Goal: Task Accomplishment & Management: Manage account settings

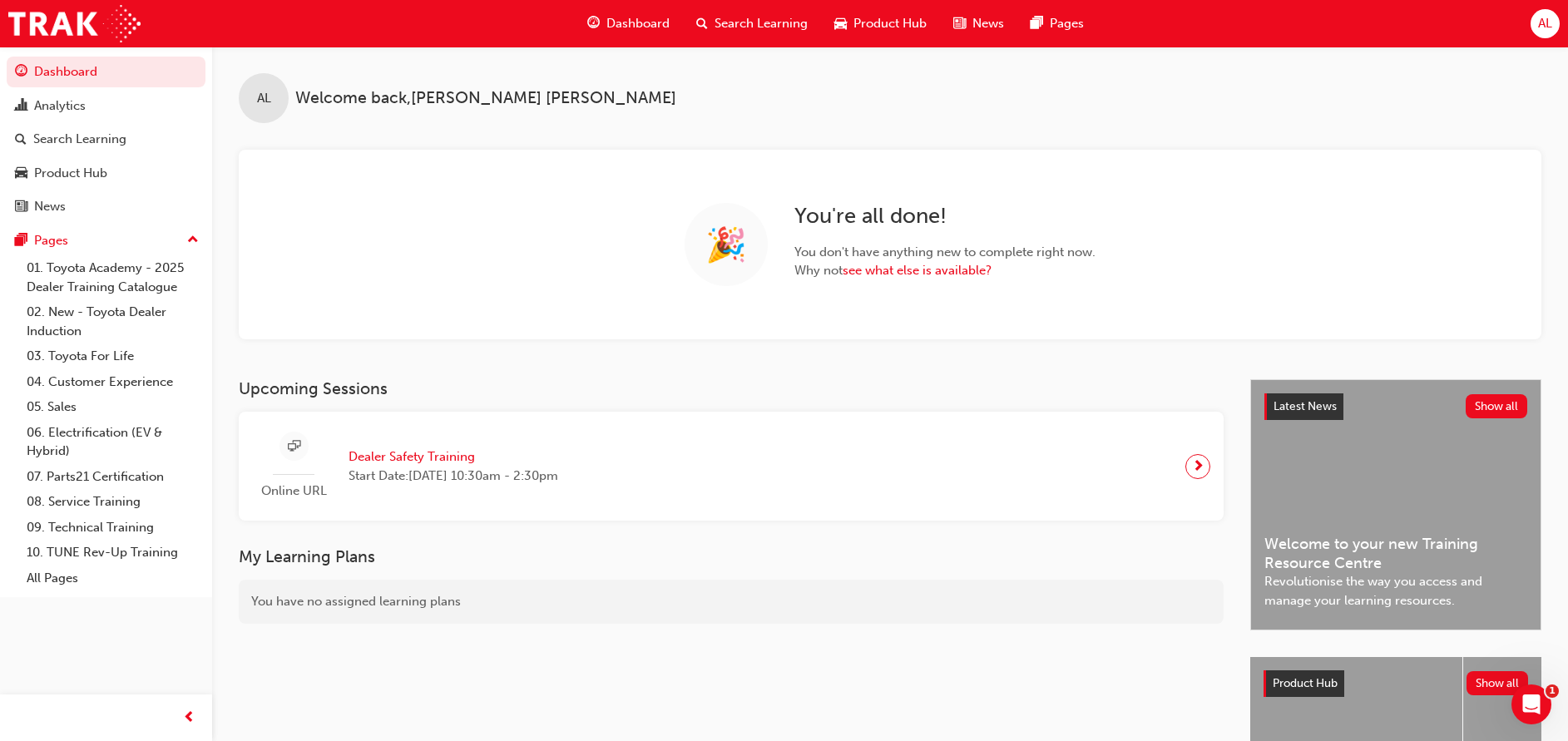
click at [776, 26] on span "Search Learning" at bounding box center [760, 24] width 93 height 20
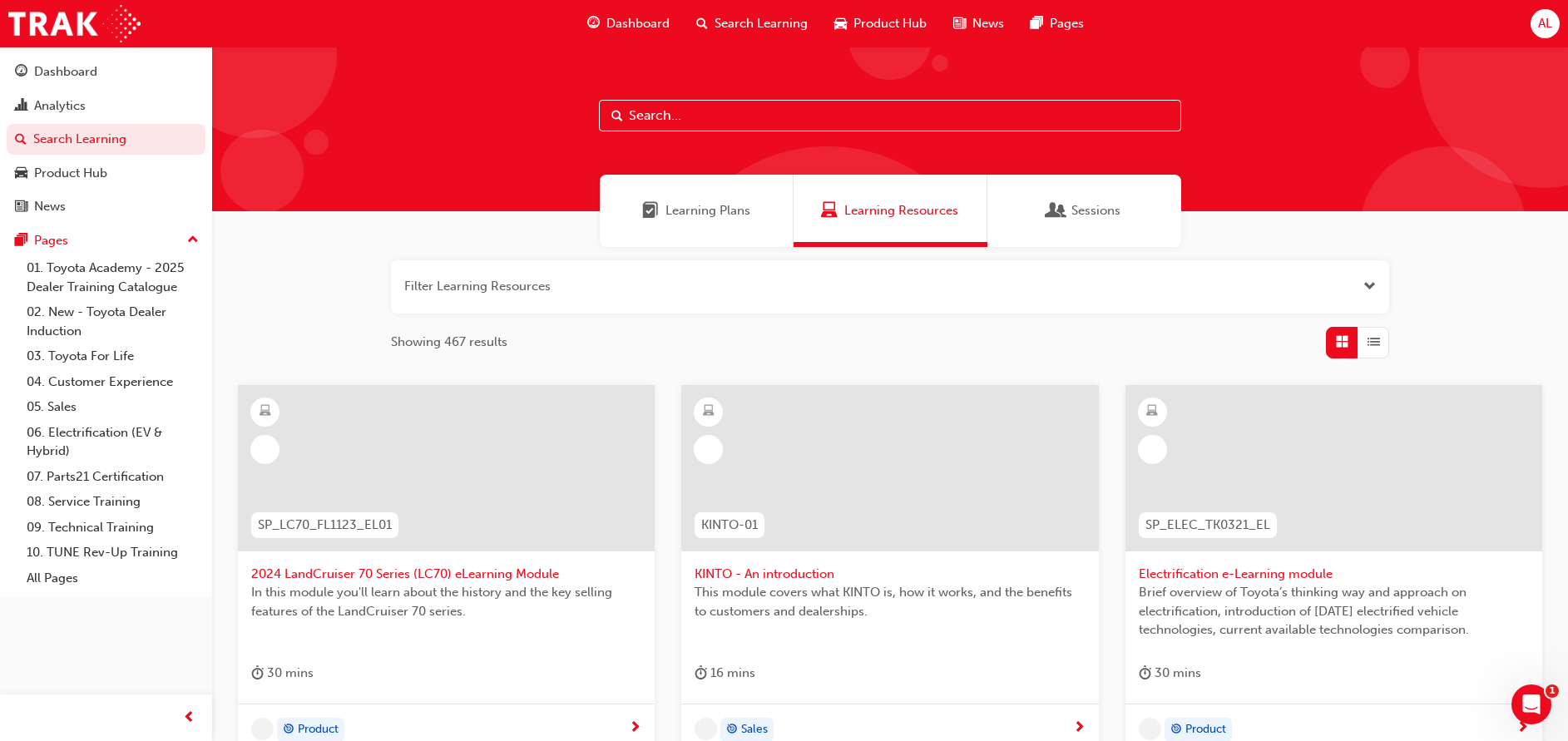
click at [727, 117] on input "text" at bounding box center [889, 116] width 583 height 32
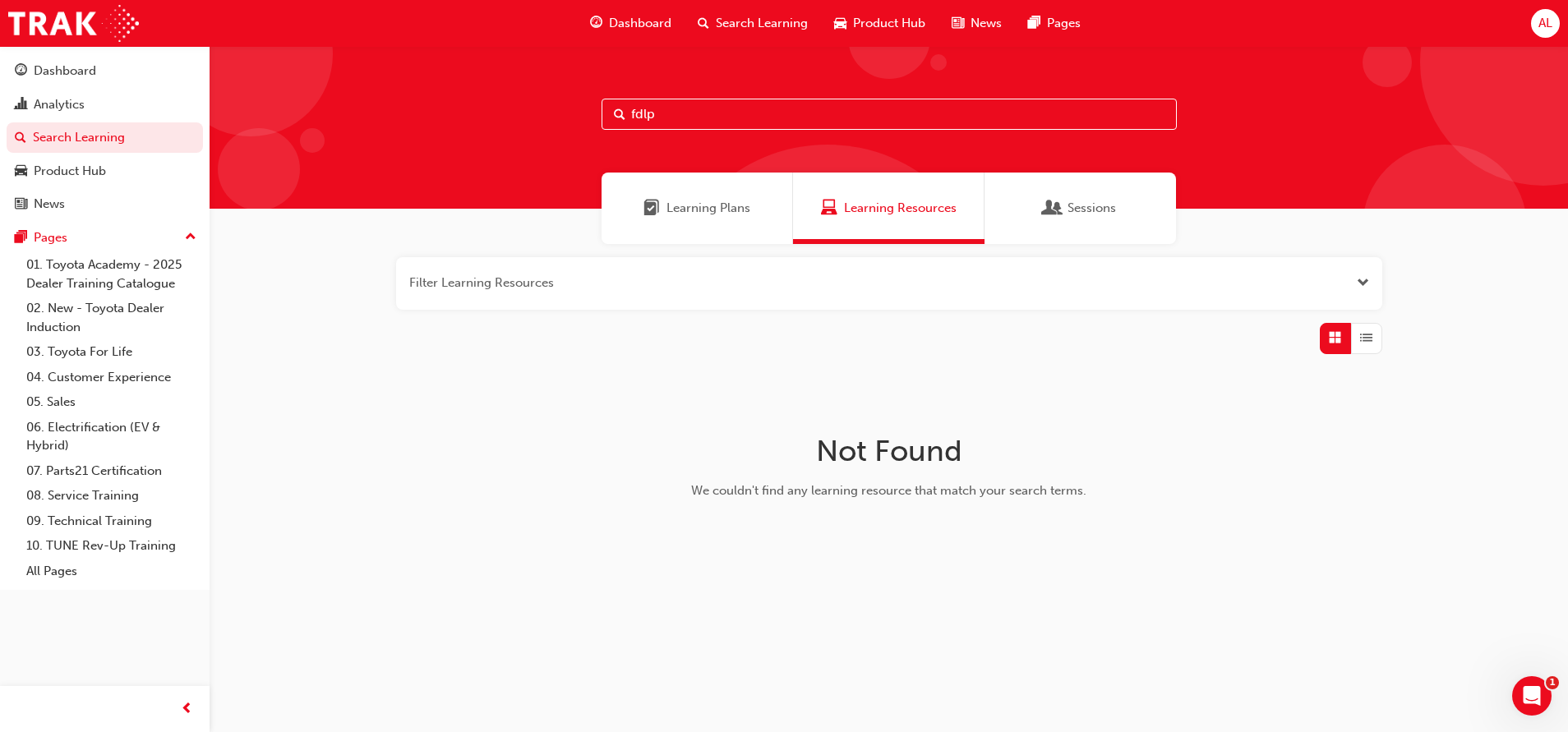
type input "fdlp"
click at [1359, 287] on span "Open the filter" at bounding box center [1363, 283] width 12 height 19
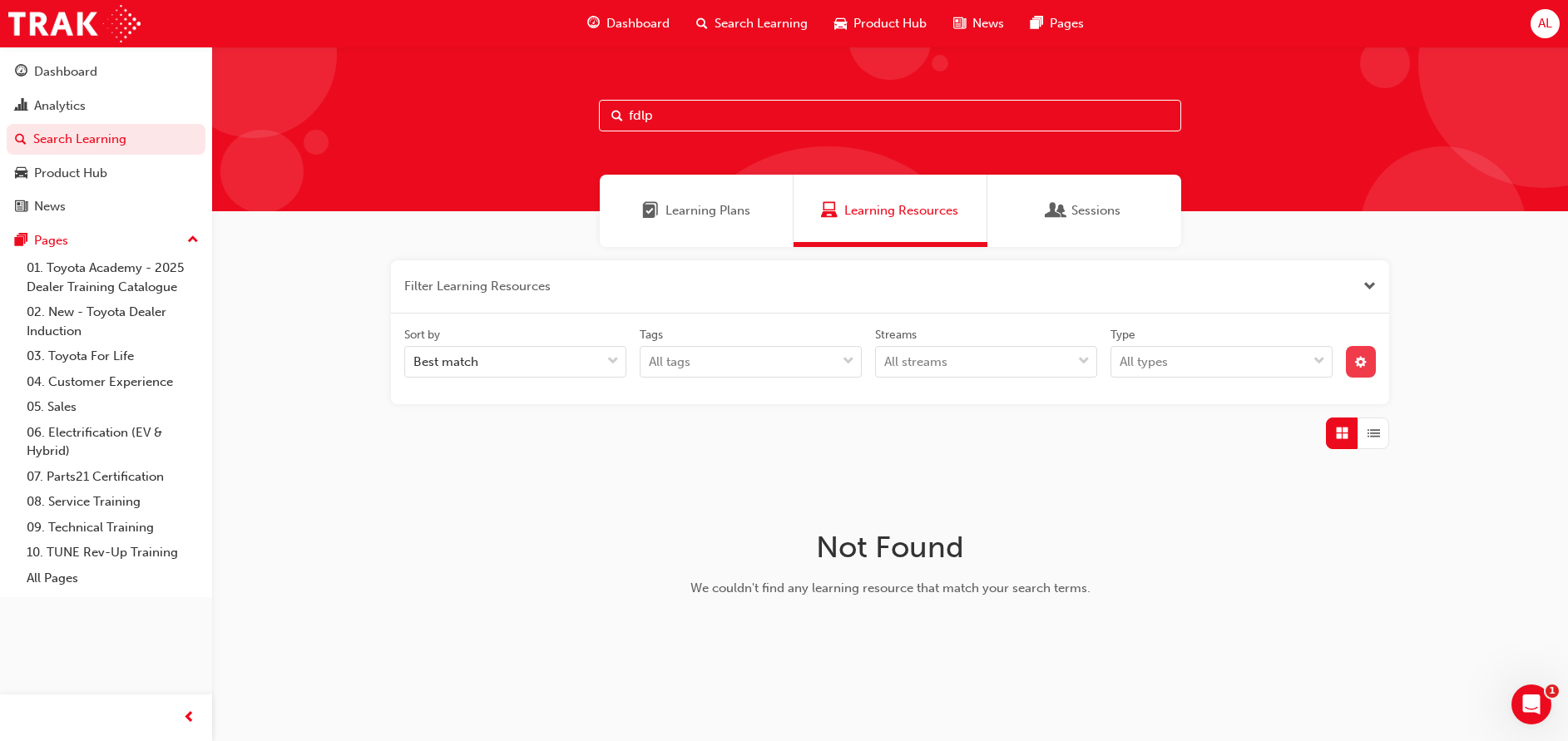
click at [1363, 363] on span "cog-icon" at bounding box center [1360, 364] width 12 height 14
click at [1219, 480] on div "unlistedOption" at bounding box center [1223, 486] width 17 height 17
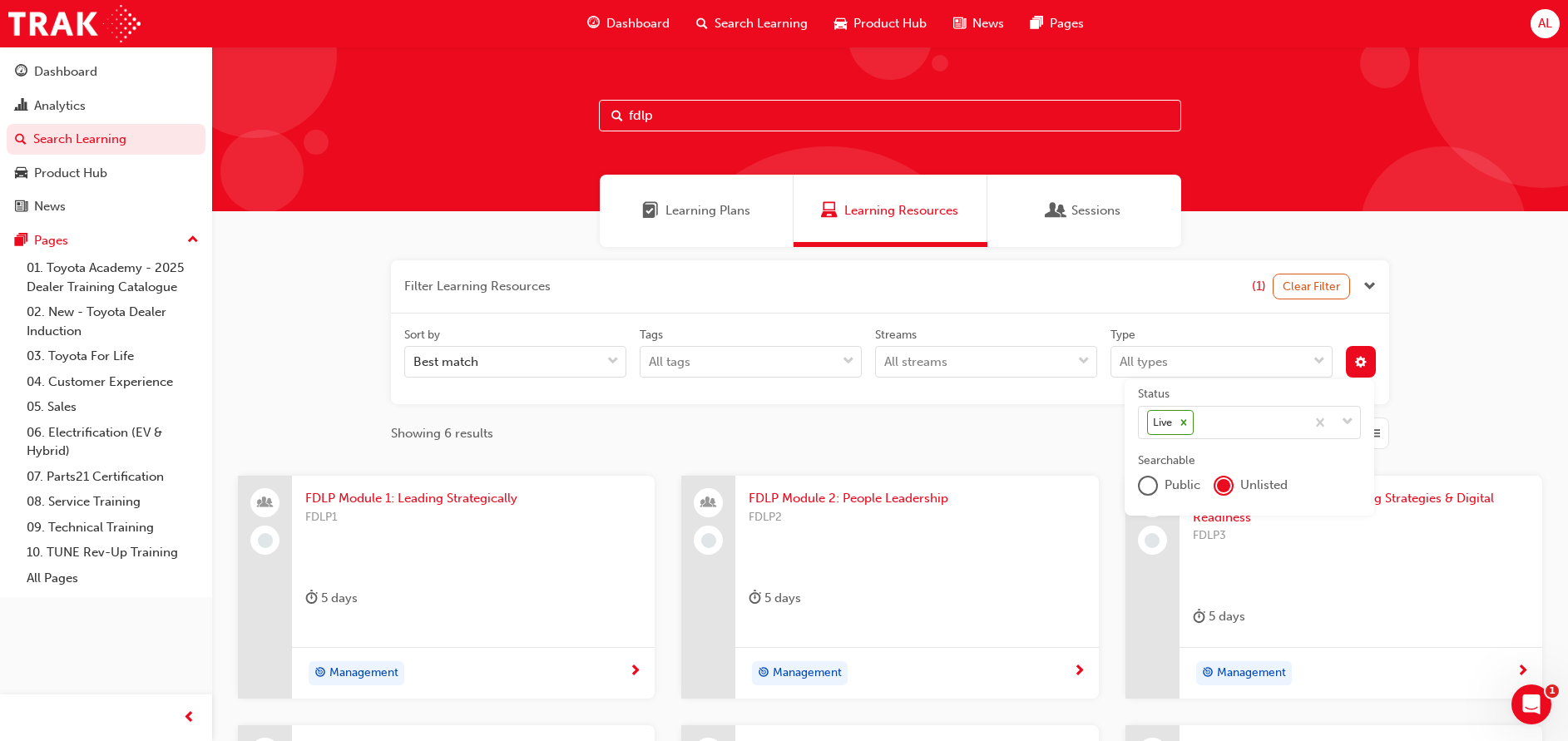
click at [870, 455] on div "Filter Learning Resources (1) Clear Filter Sort by Best match Tags All tags Str…" at bounding box center [889, 622] width 1355 height 750
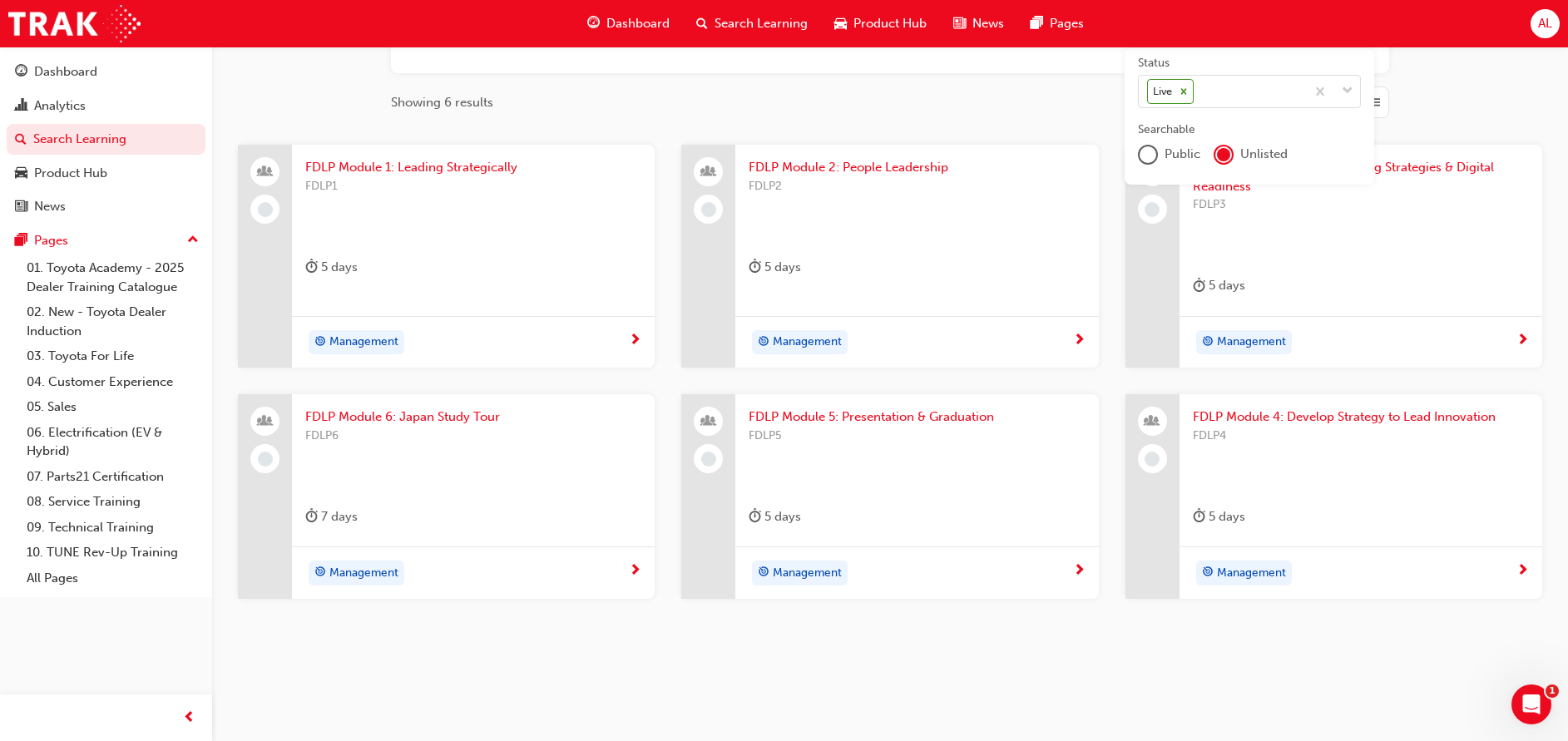
scroll to position [350, 0]
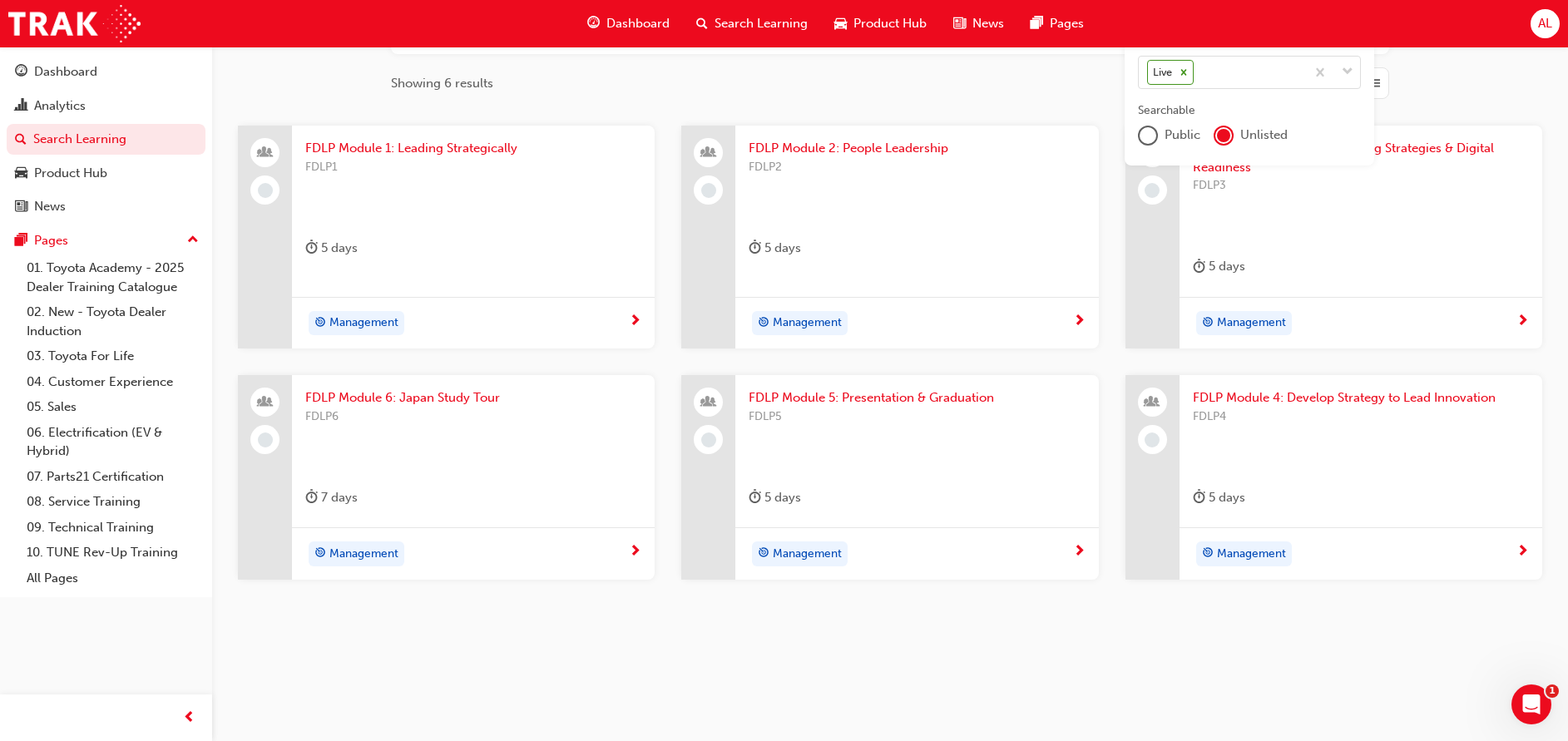
click at [1307, 431] on div "FDLP4" at bounding box center [1361, 440] width 336 height 67
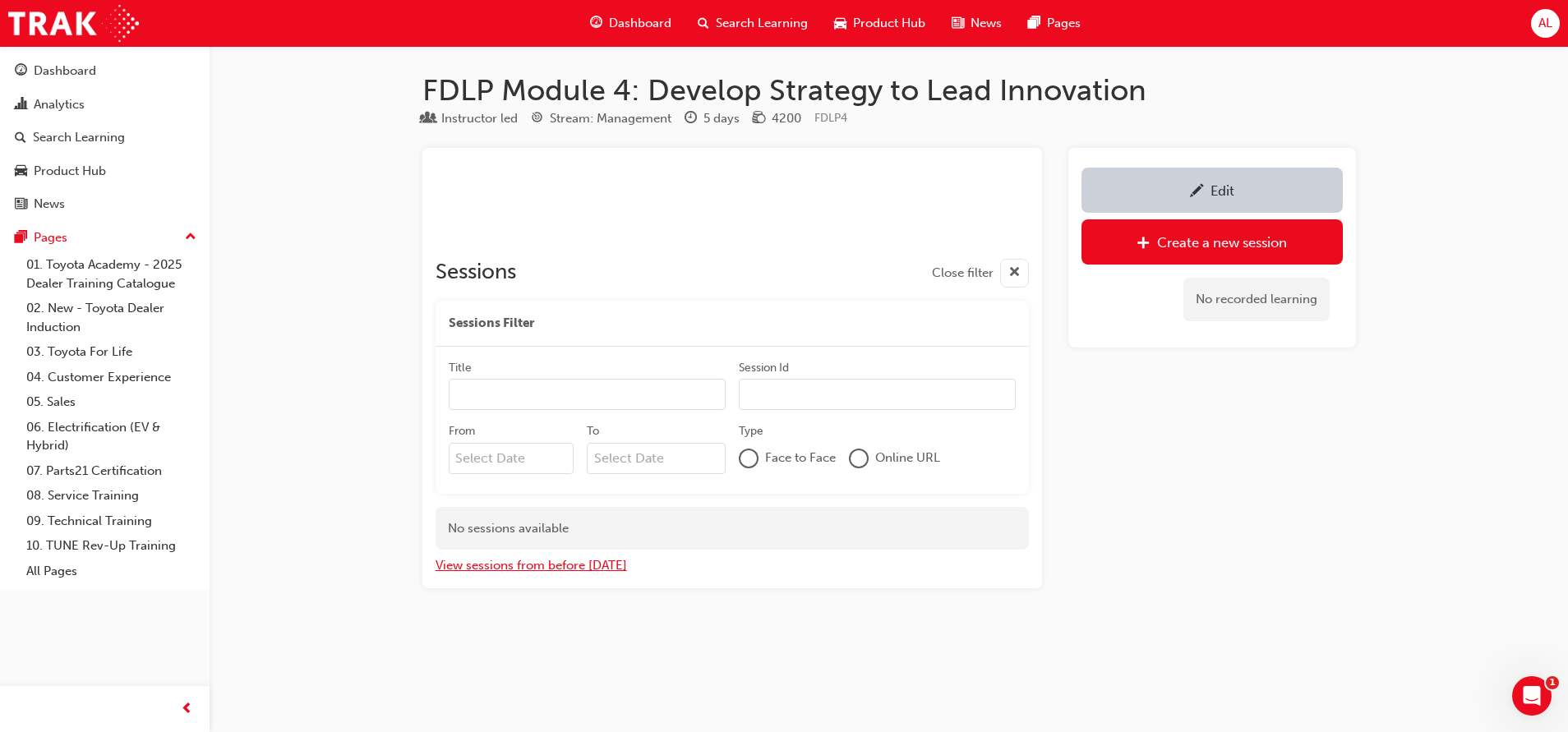
click at [511, 569] on button "View sessions from before [DATE]" at bounding box center [532, 566] width 192 height 19
click at [1259, 198] on div "Edit" at bounding box center [1212, 190] width 236 height 20
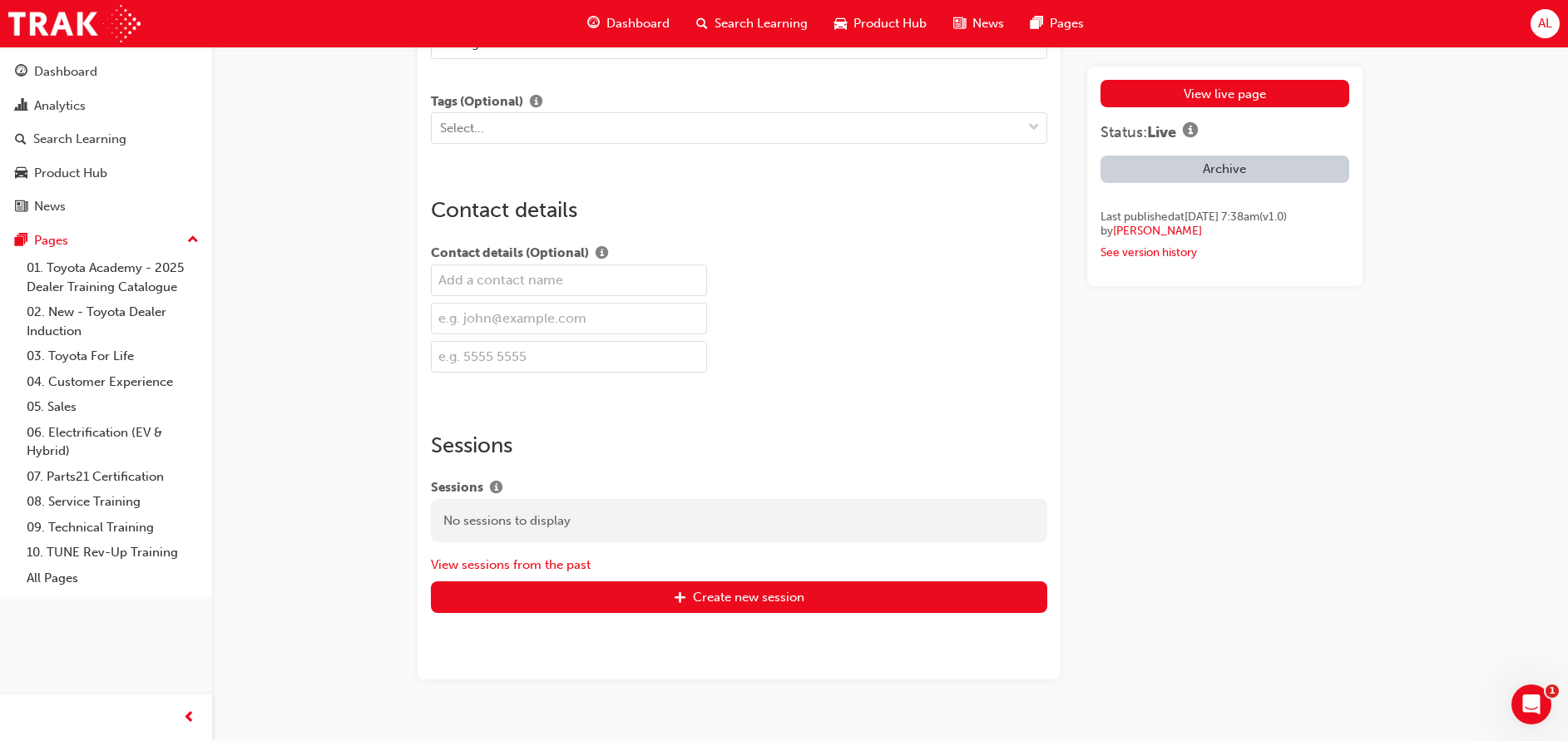
scroll to position [2015, 0]
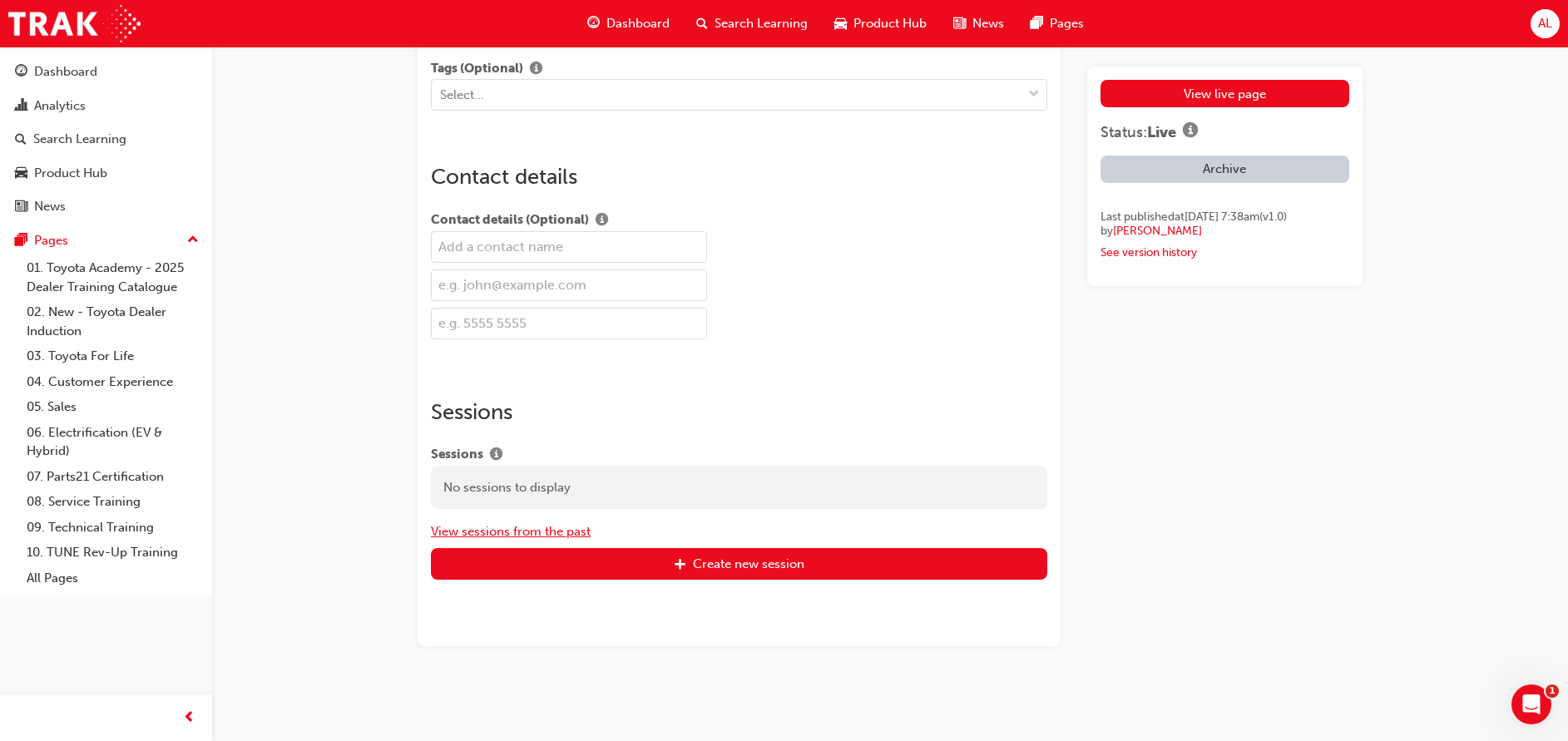
click at [575, 531] on button "View sessions from the past" at bounding box center [511, 532] width 160 height 20
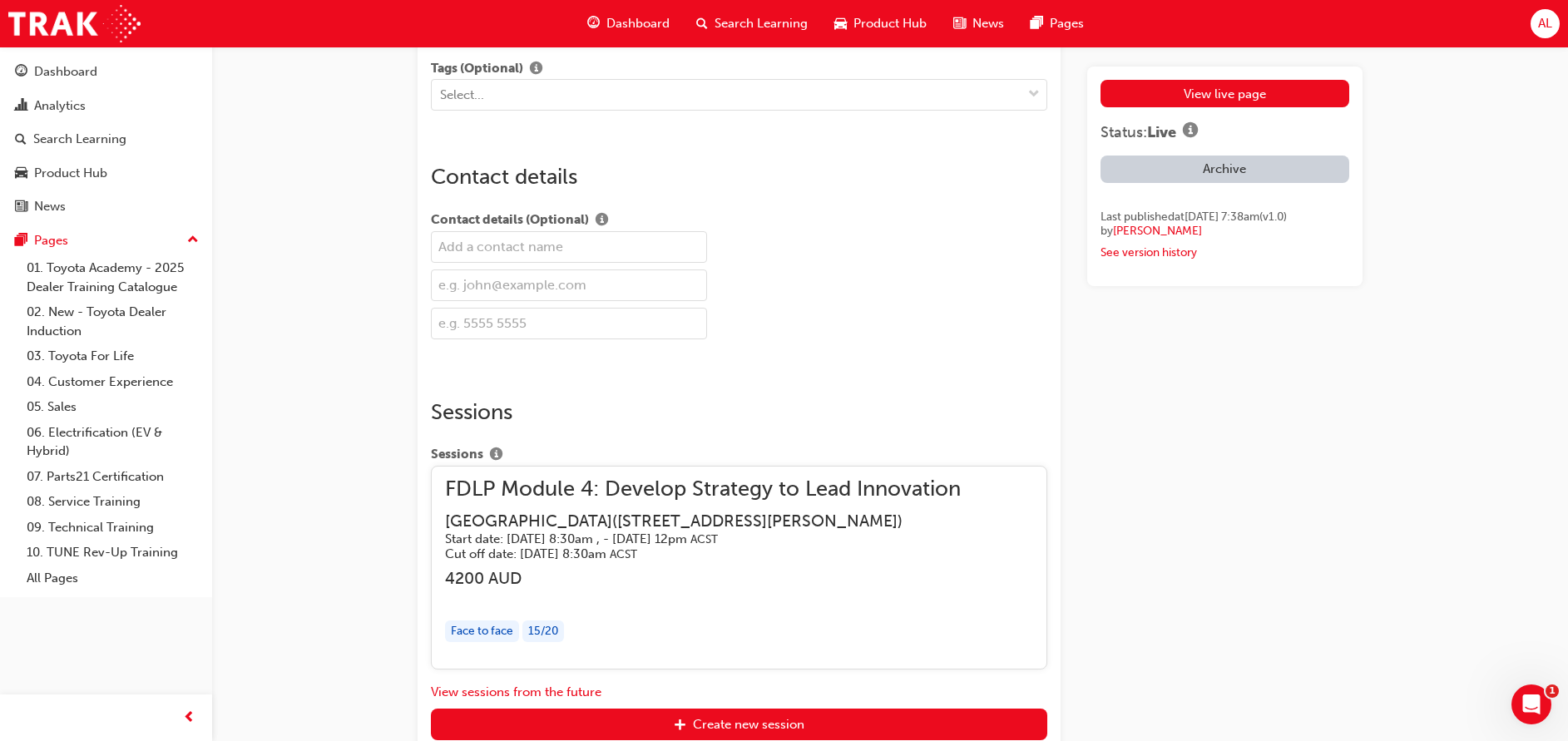
click at [692, 573] on h3 "4200 AUD" at bounding box center [703, 579] width 516 height 20
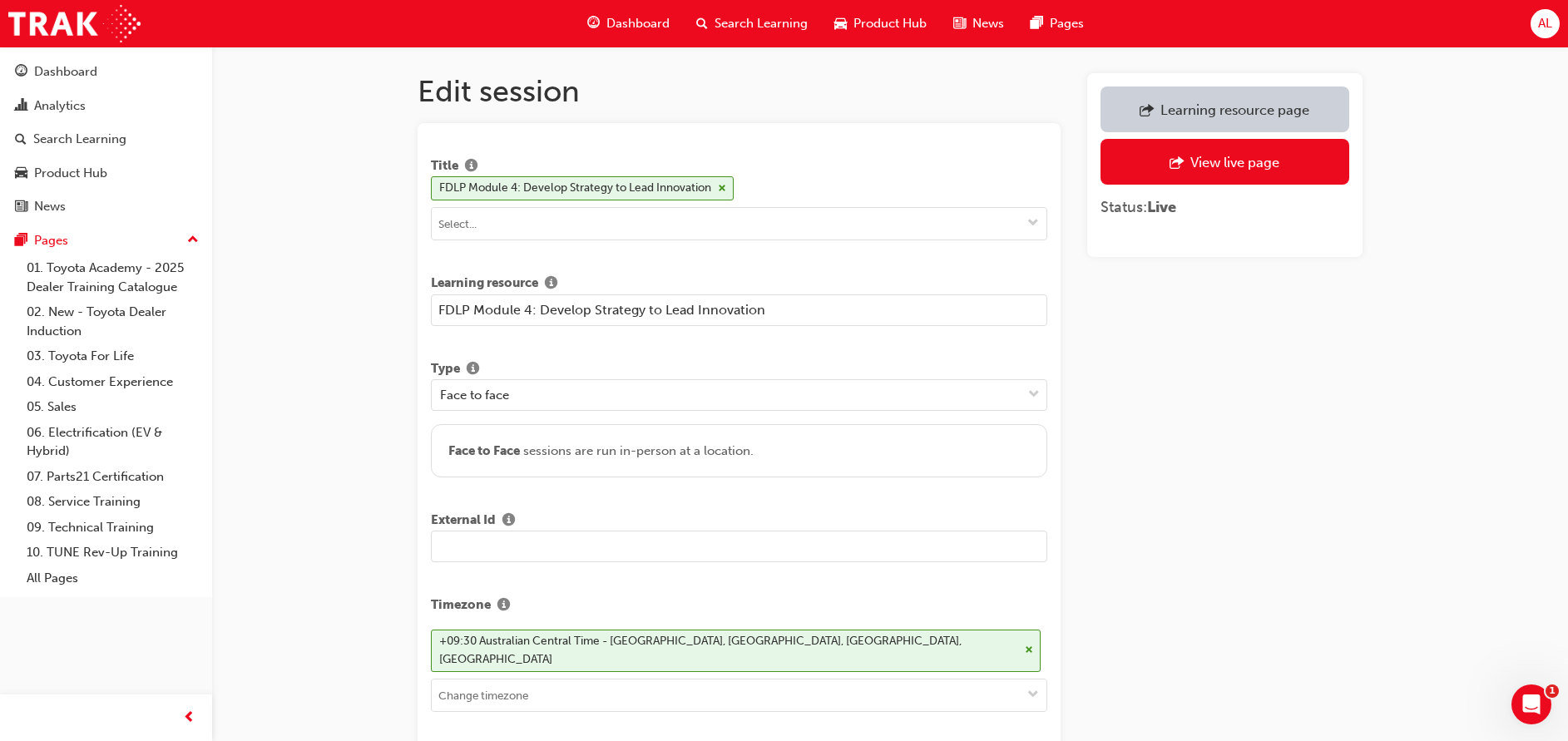
click at [1282, 93] on link "Learning resource page" at bounding box center [1225, 109] width 249 height 45
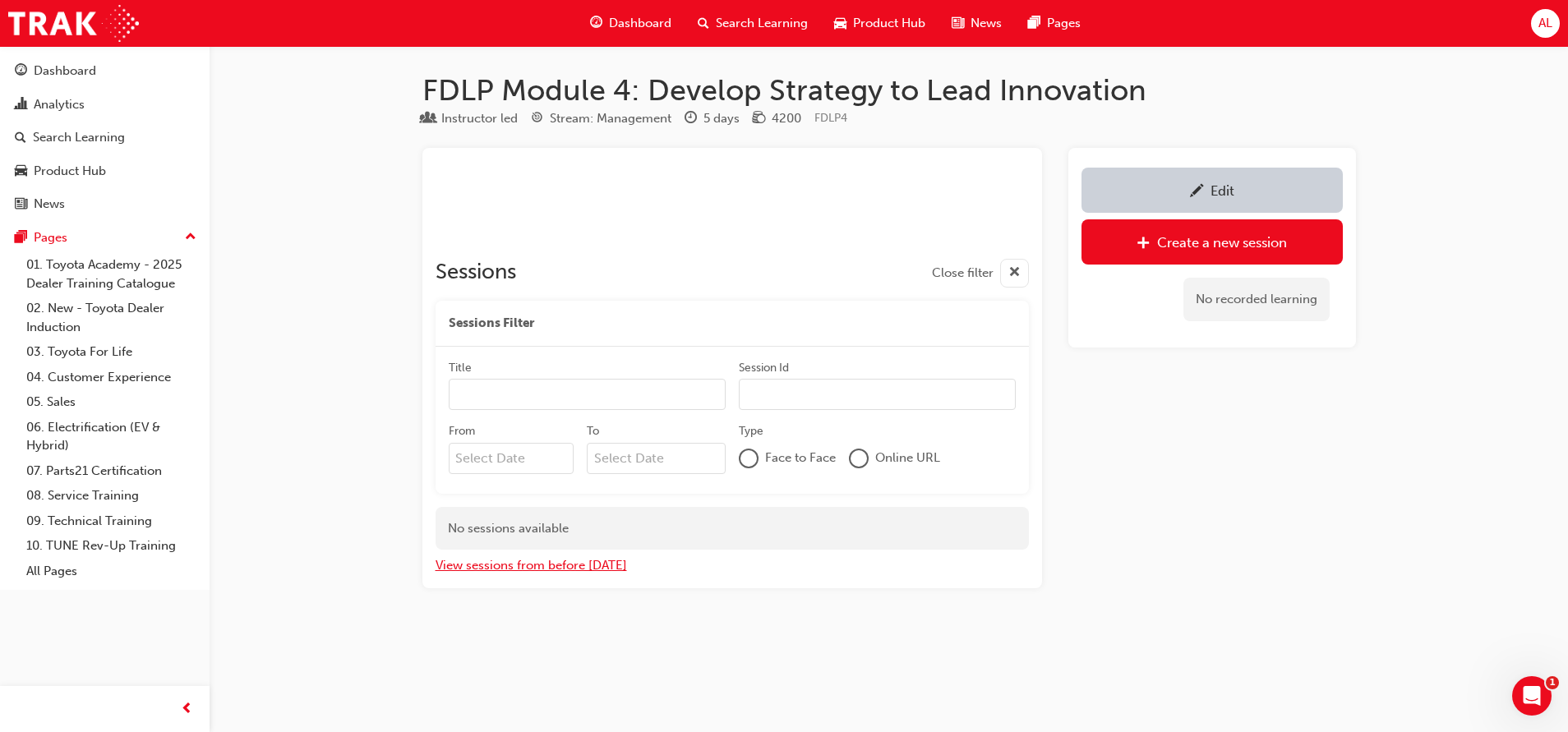
click at [549, 559] on button "View sessions from before [DATE]" at bounding box center [532, 566] width 192 height 19
click at [584, 572] on button "View sessions from [DATE] and in the future" at bounding box center [560, 566] width 249 height 19
click at [1120, 183] on div "Edit" at bounding box center [1212, 190] width 236 height 20
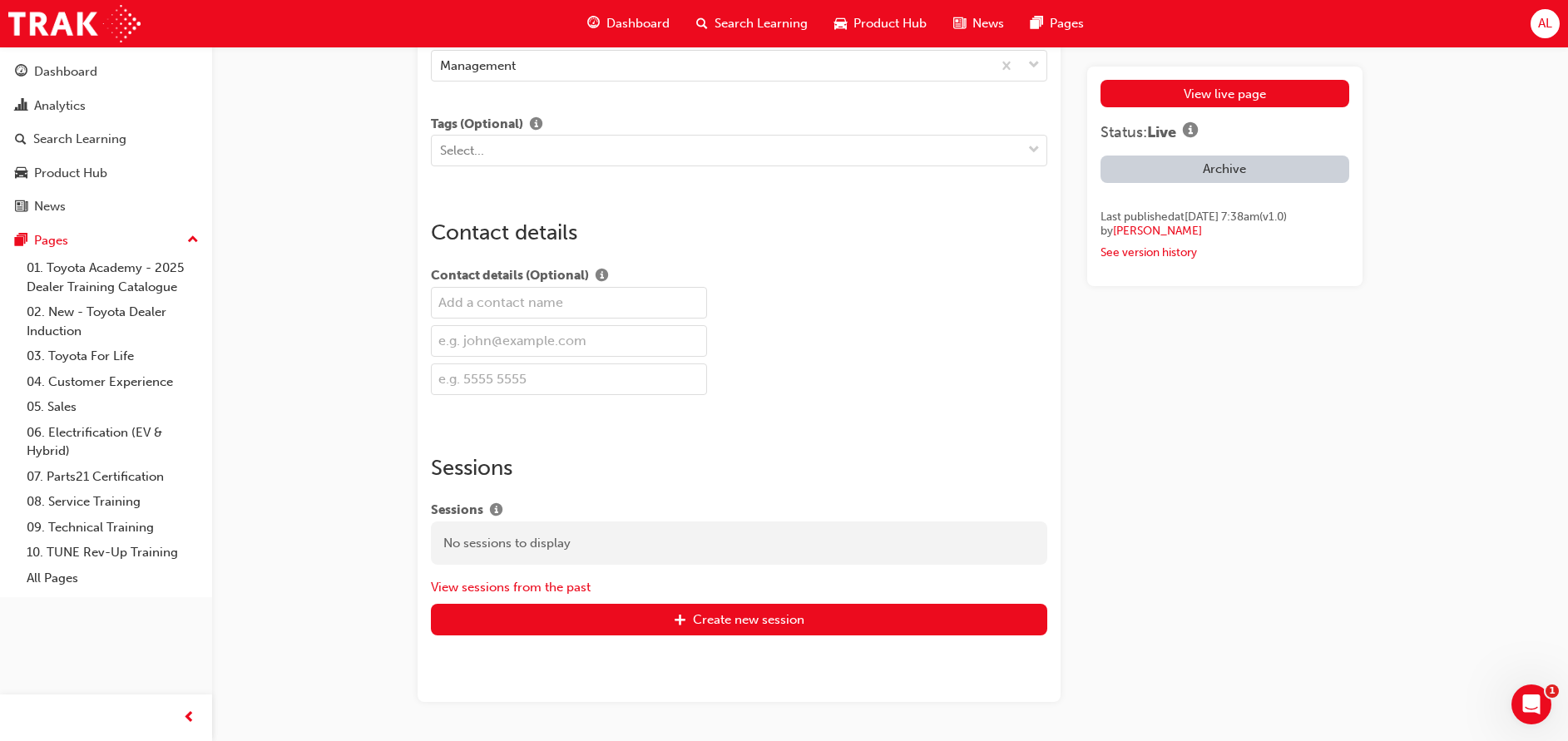
scroll to position [2015, 0]
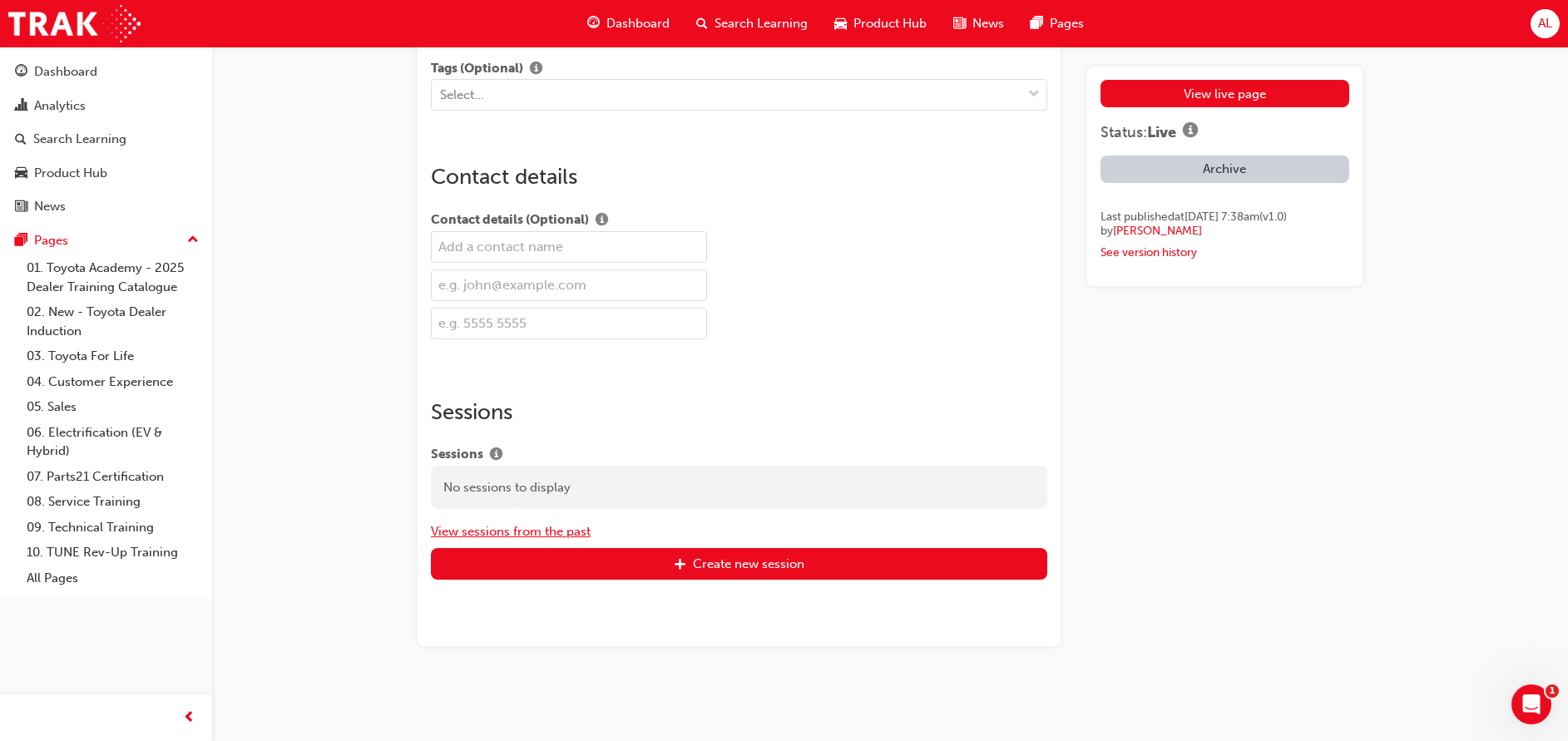
click at [519, 532] on button "View sessions from the past" at bounding box center [511, 532] width 160 height 20
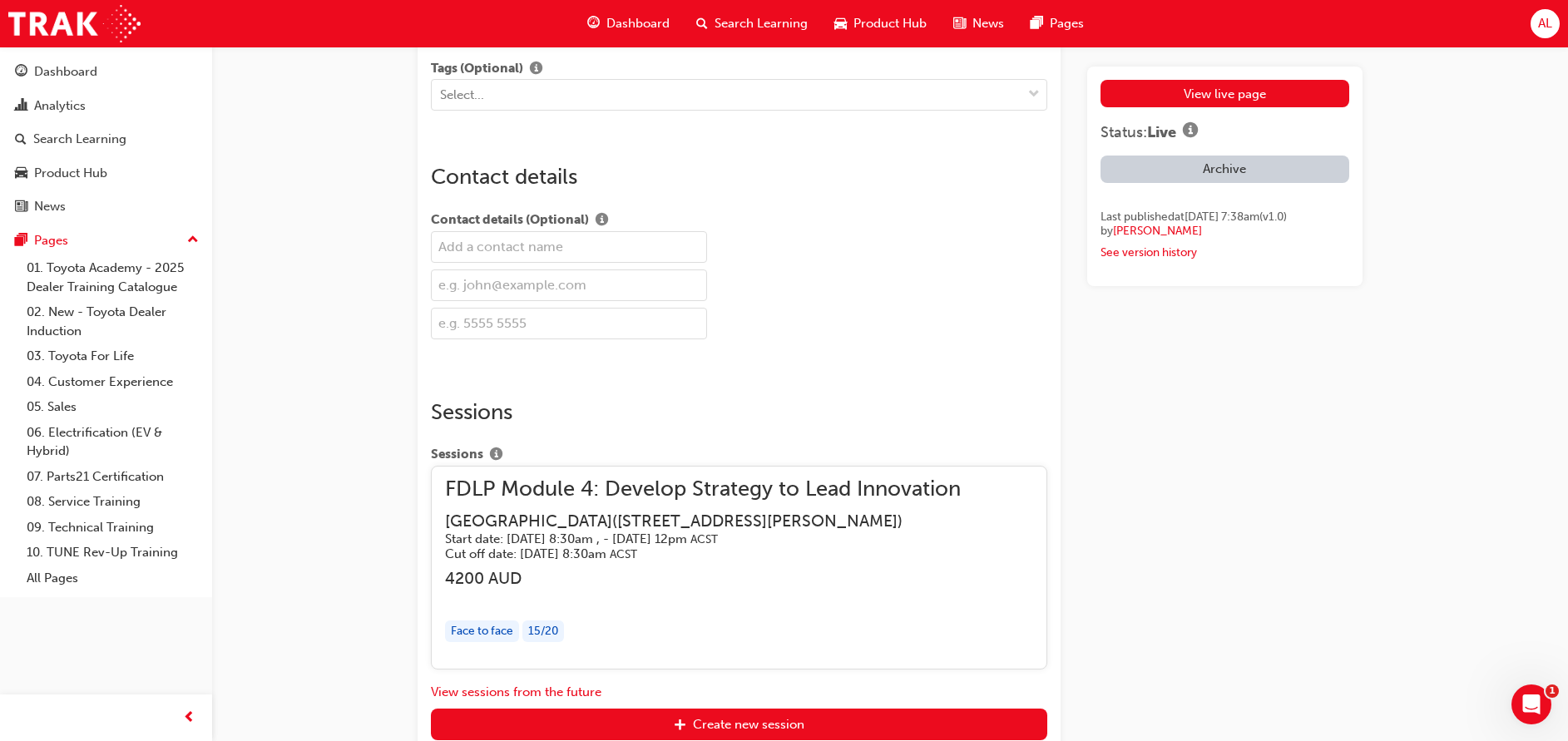
click at [751, 560] on h5 "Cut off date: [DATE] 8:30am ACST" at bounding box center [689, 554] width 489 height 16
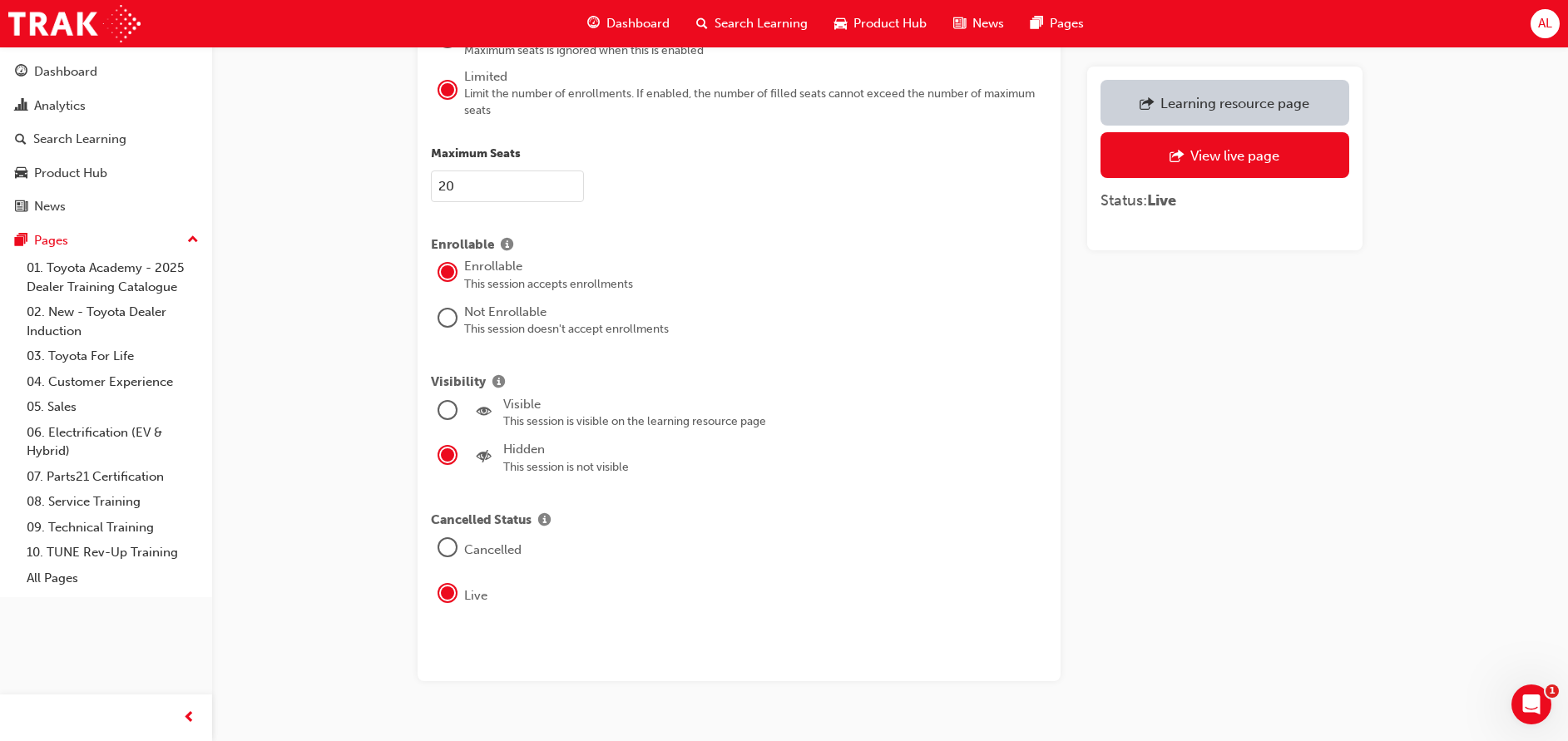
scroll to position [1995, 0]
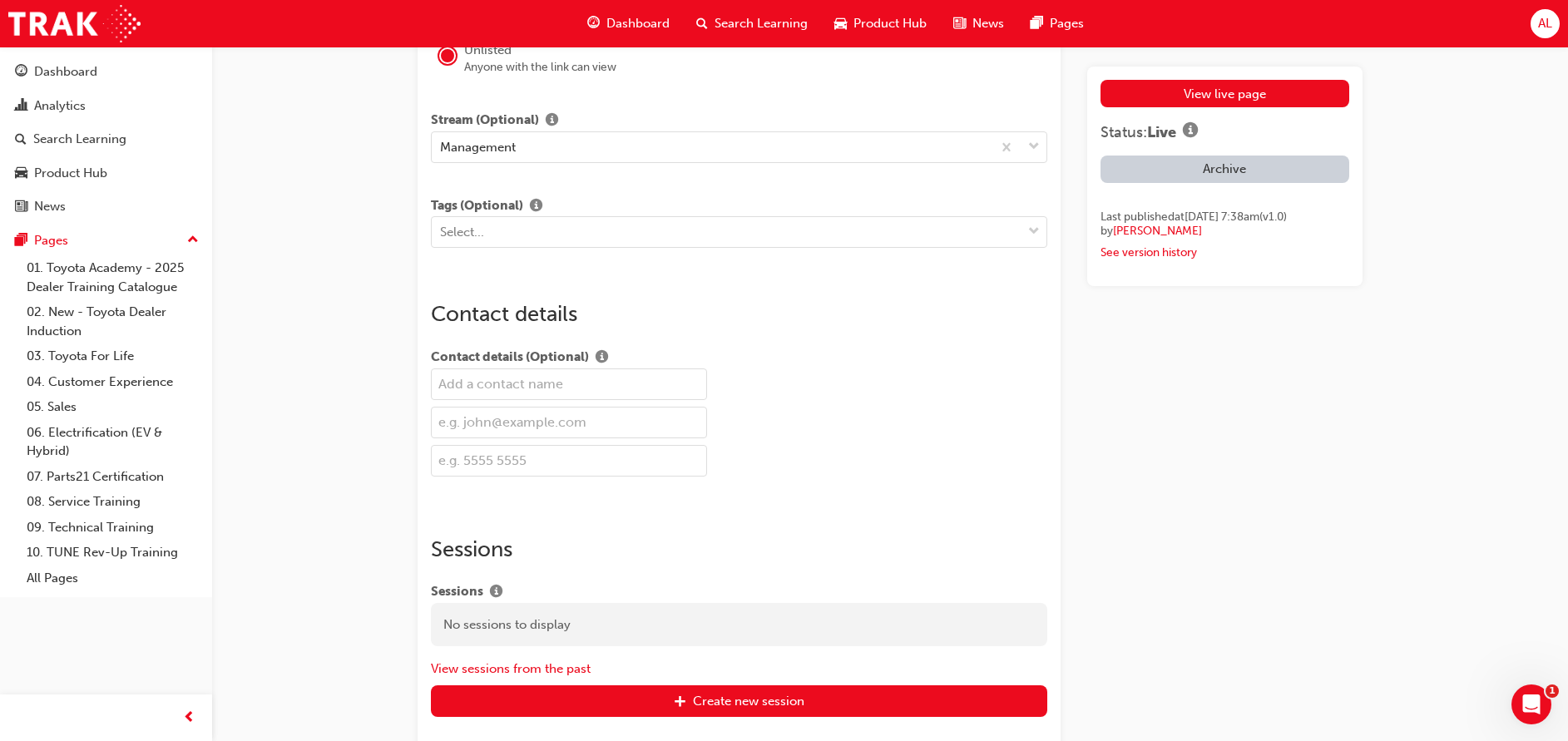
scroll to position [1875, 0]
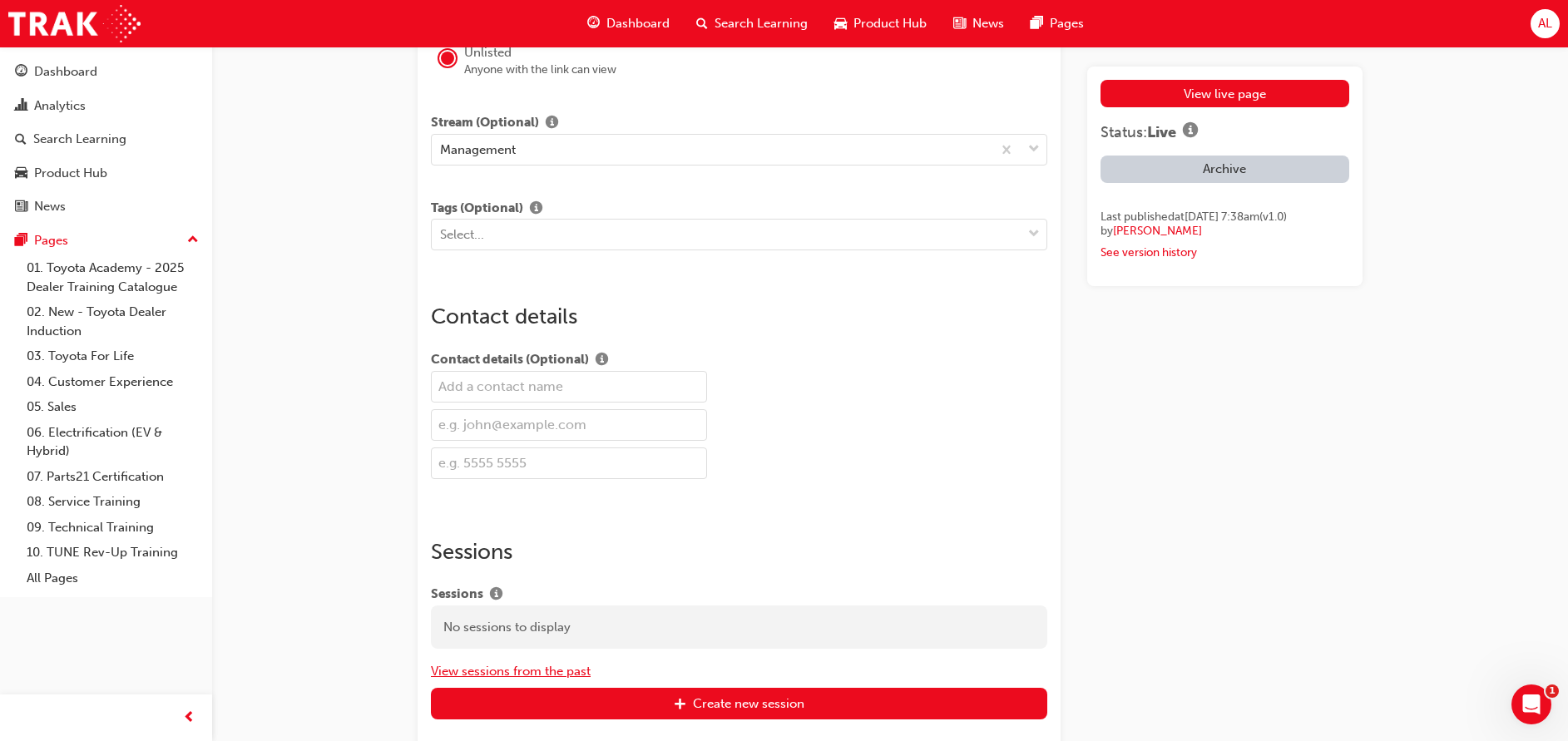
click at [506, 674] on button "View sessions from the past" at bounding box center [511, 672] width 160 height 20
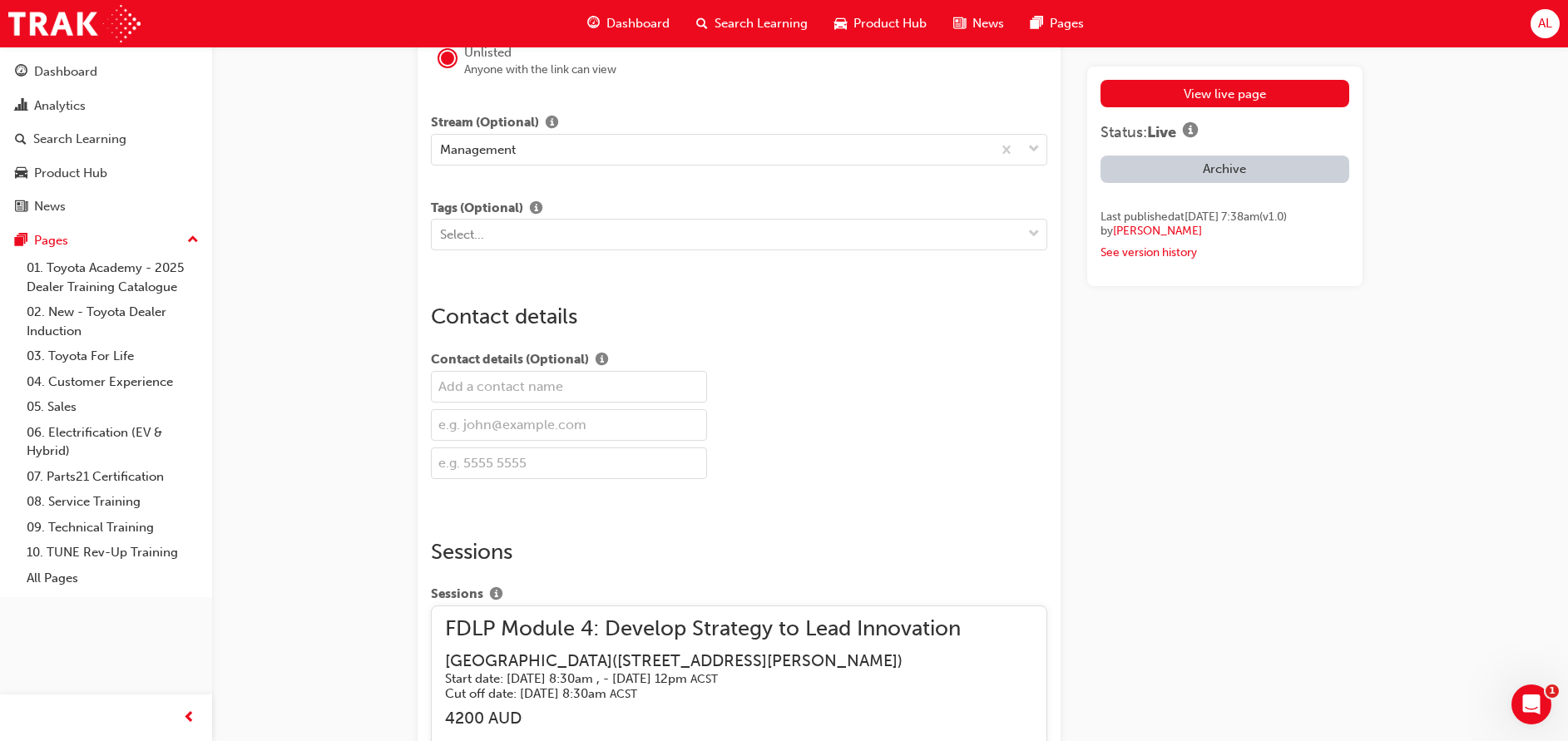
scroll to position [2175, 0]
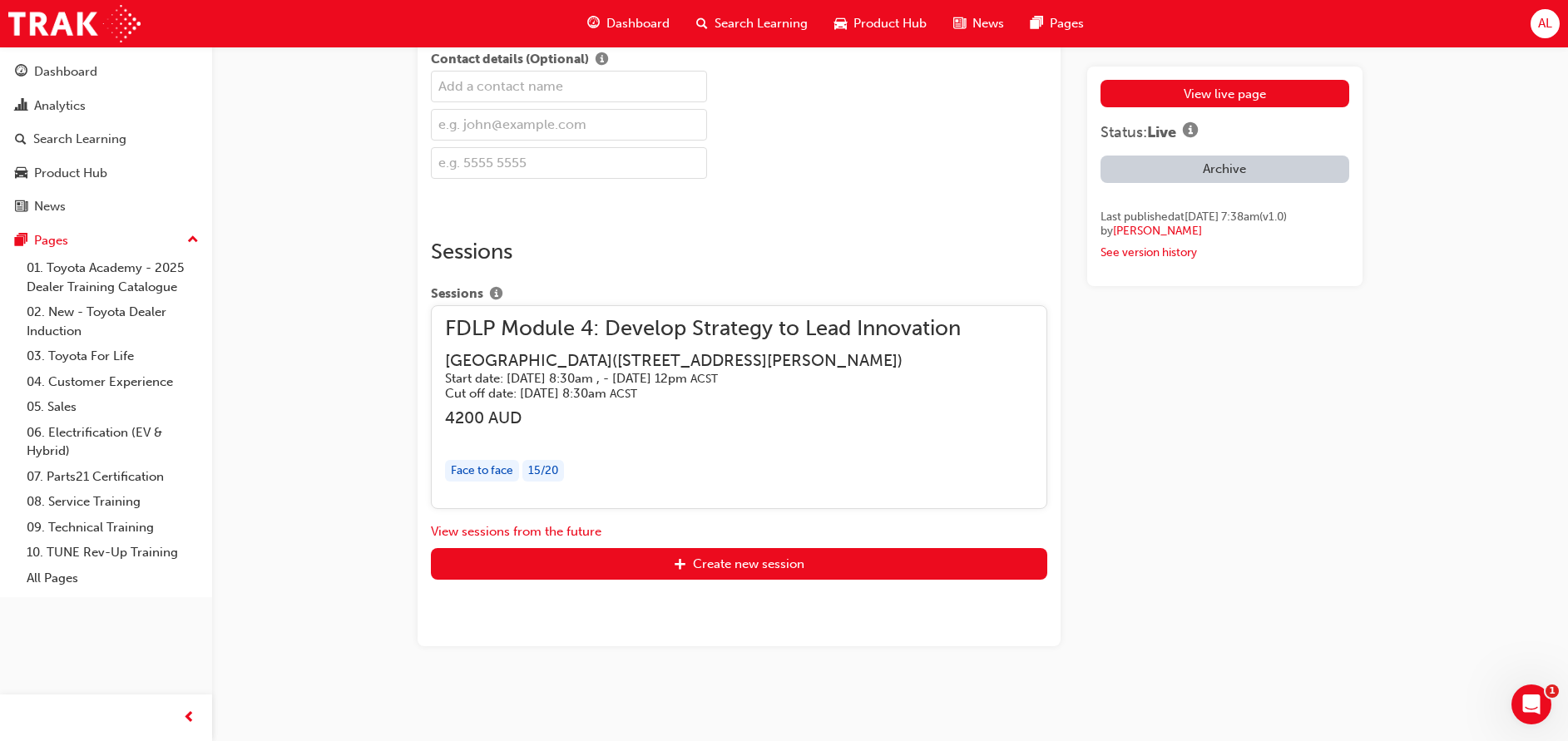
click at [544, 472] on div "15 / 20" at bounding box center [543, 471] width 42 height 22
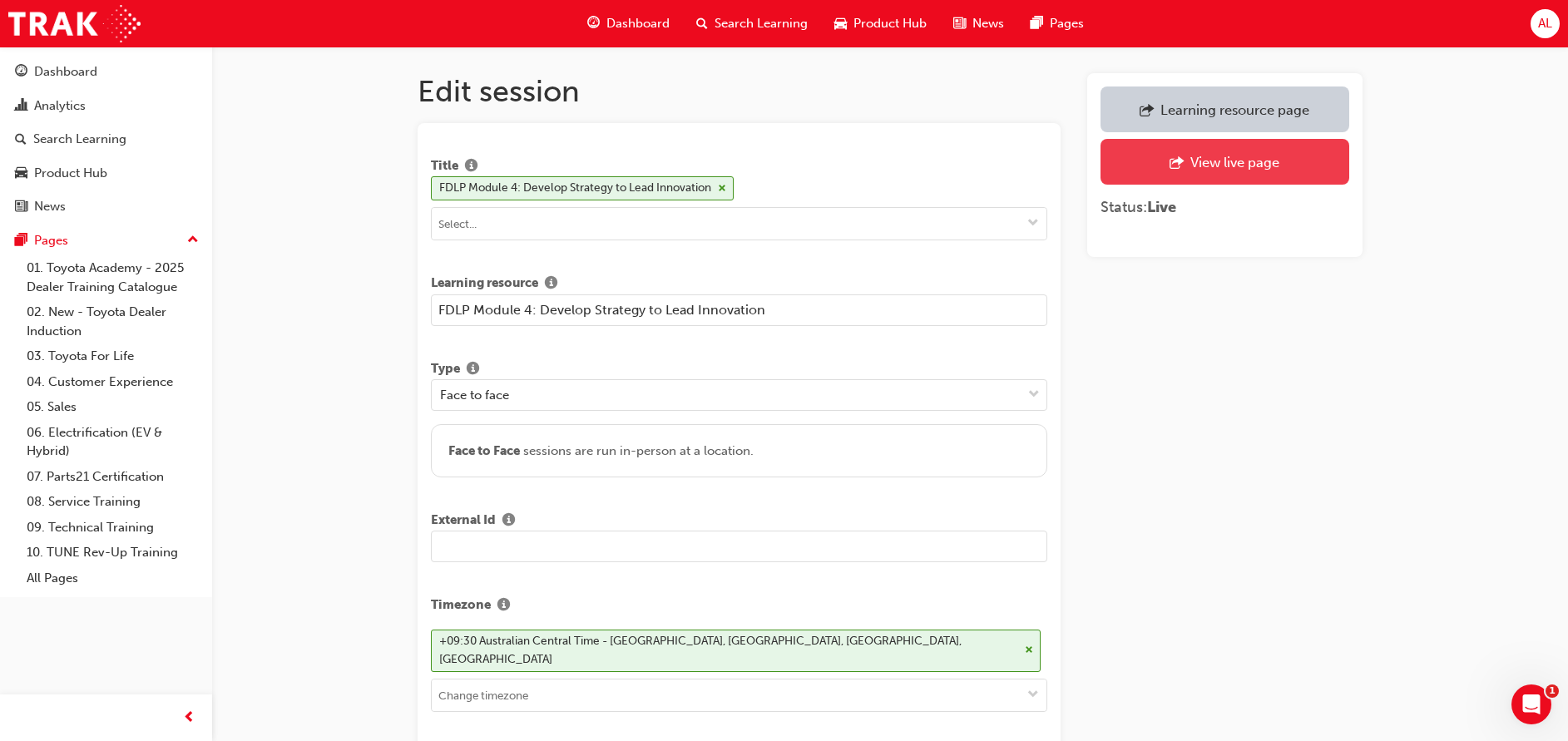
click at [1276, 169] on div "View live page" at bounding box center [1234, 162] width 89 height 17
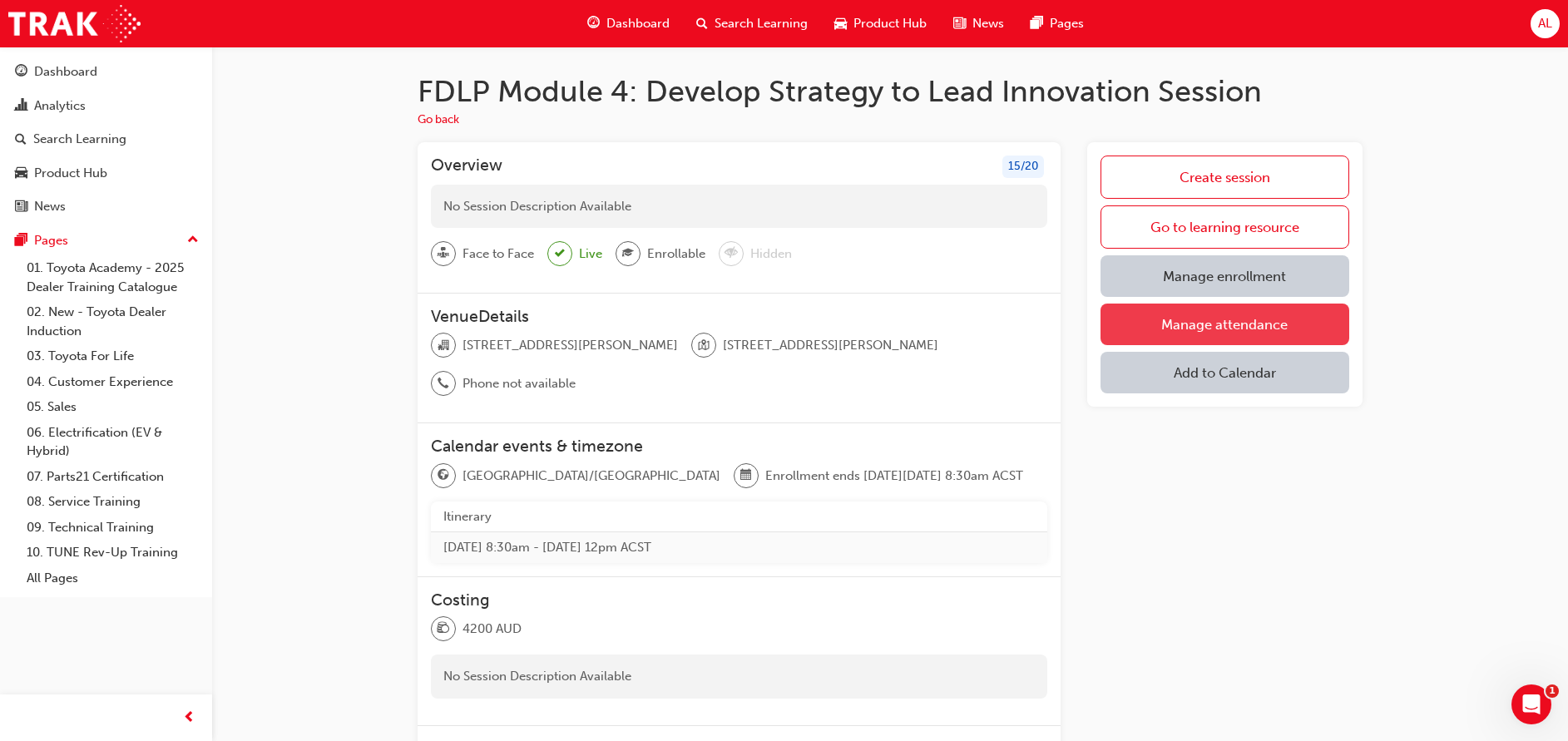
click at [1180, 317] on link "Manage attendance" at bounding box center [1225, 324] width 249 height 42
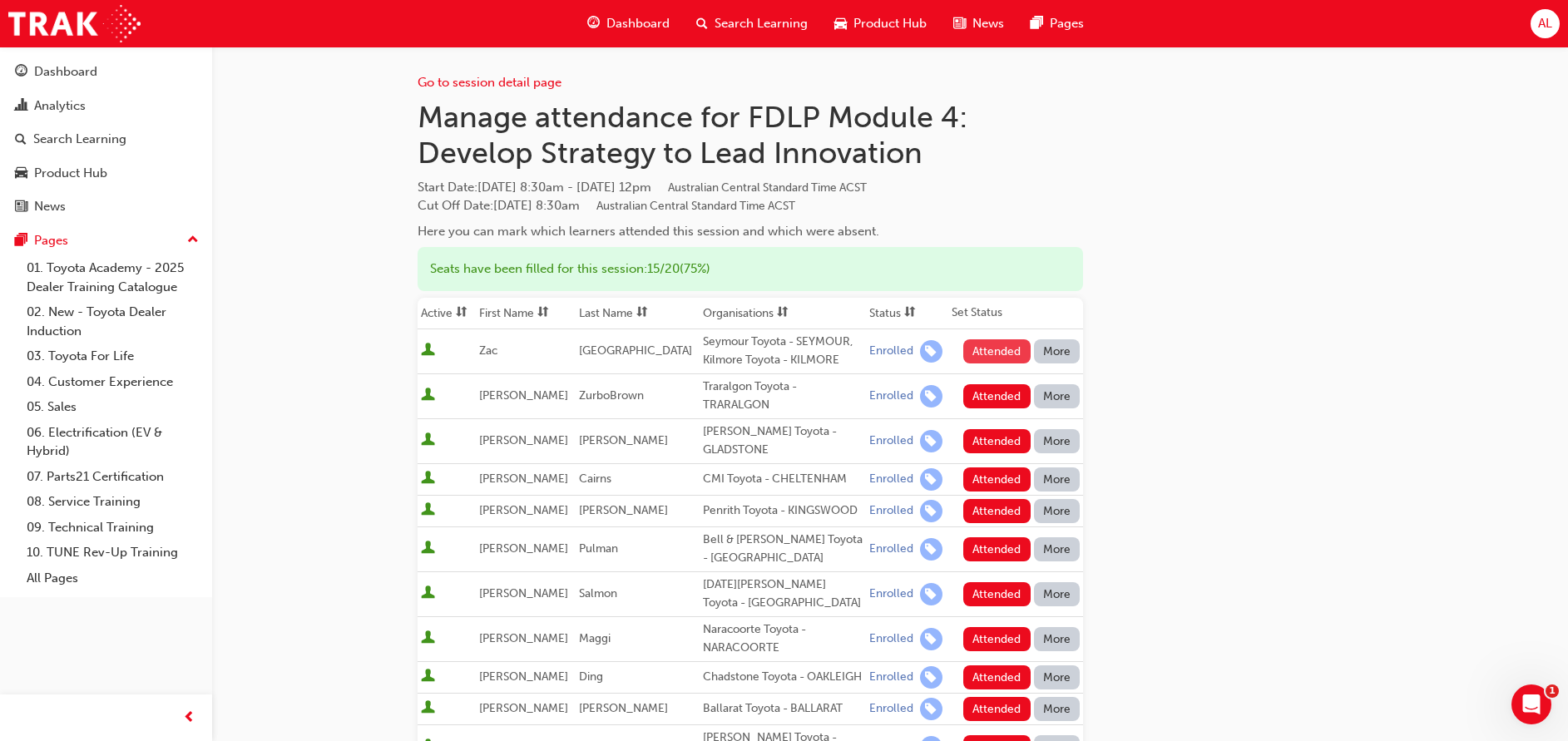
click at [977, 358] on button "Attended" at bounding box center [997, 351] width 68 height 24
click at [983, 404] on button "Attended" at bounding box center [997, 396] width 68 height 24
click at [993, 444] on button "Attended" at bounding box center [997, 441] width 68 height 24
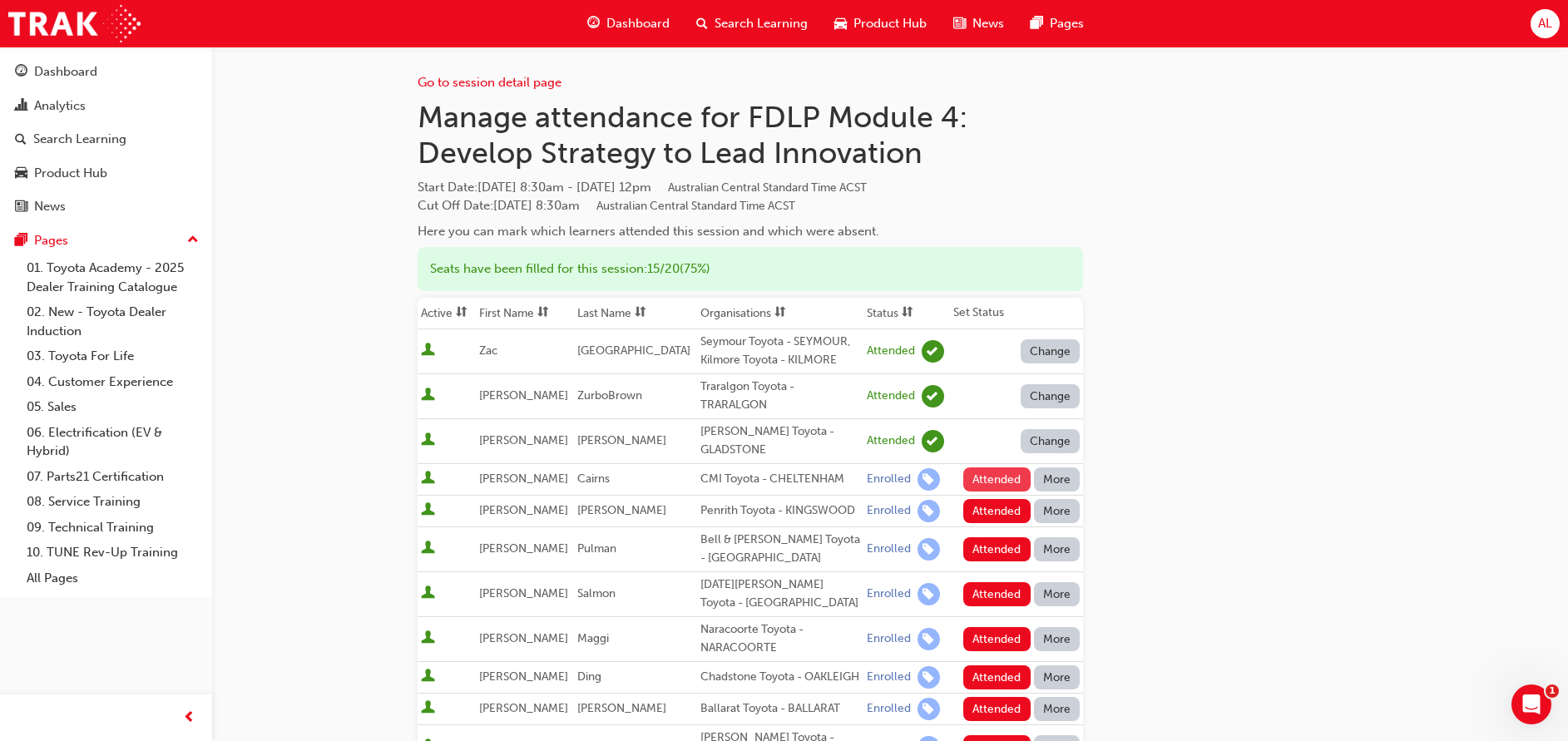
click at [994, 483] on button "Attended" at bounding box center [997, 479] width 68 height 24
click at [1005, 522] on button "Attended" at bounding box center [997, 511] width 68 height 24
click at [1004, 538] on button "Attended" at bounding box center [997, 549] width 68 height 24
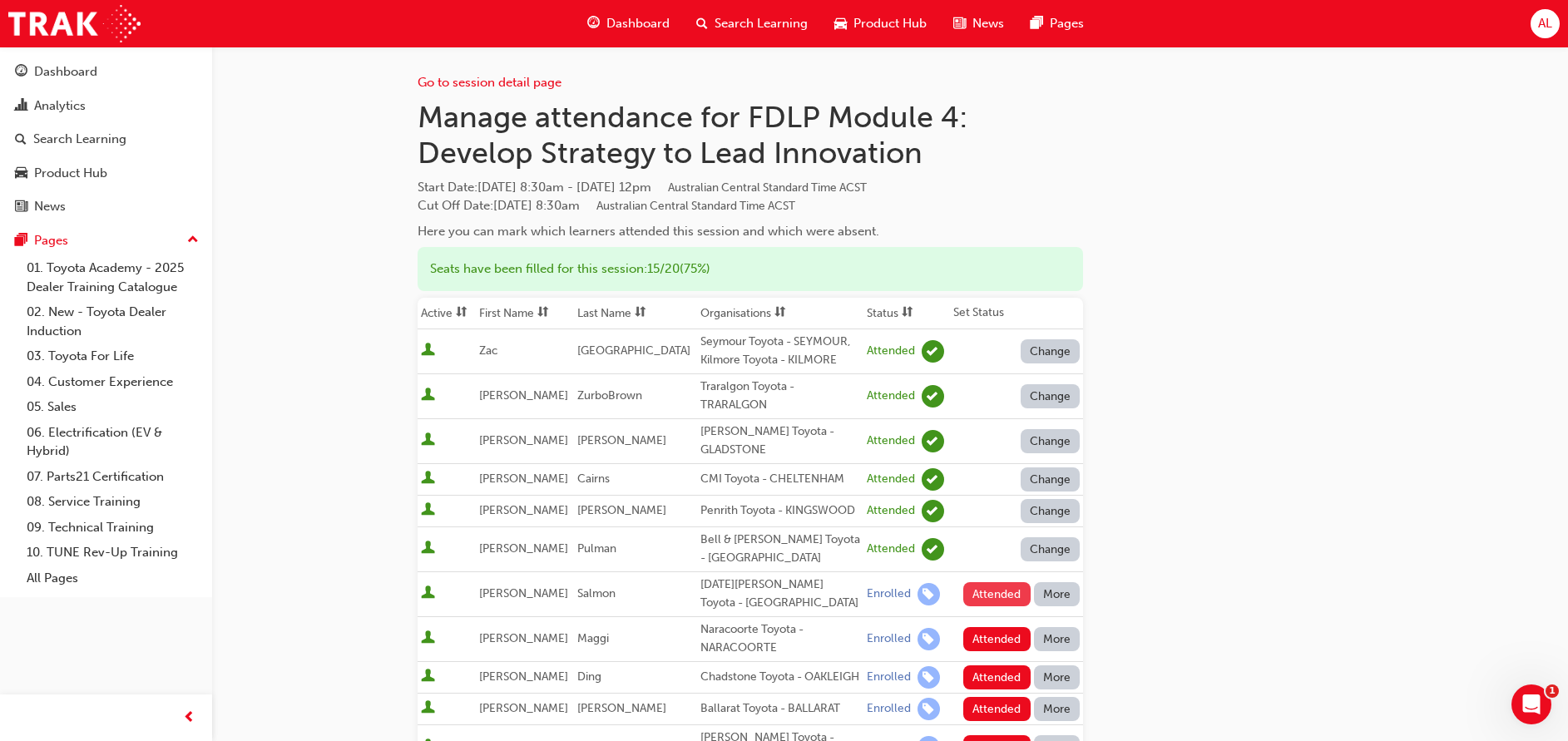
click at [1001, 591] on button "Attended" at bounding box center [997, 594] width 68 height 24
click at [994, 646] on button "Attended" at bounding box center [997, 639] width 68 height 24
click at [995, 685] on button "Attended" at bounding box center [997, 677] width 68 height 24
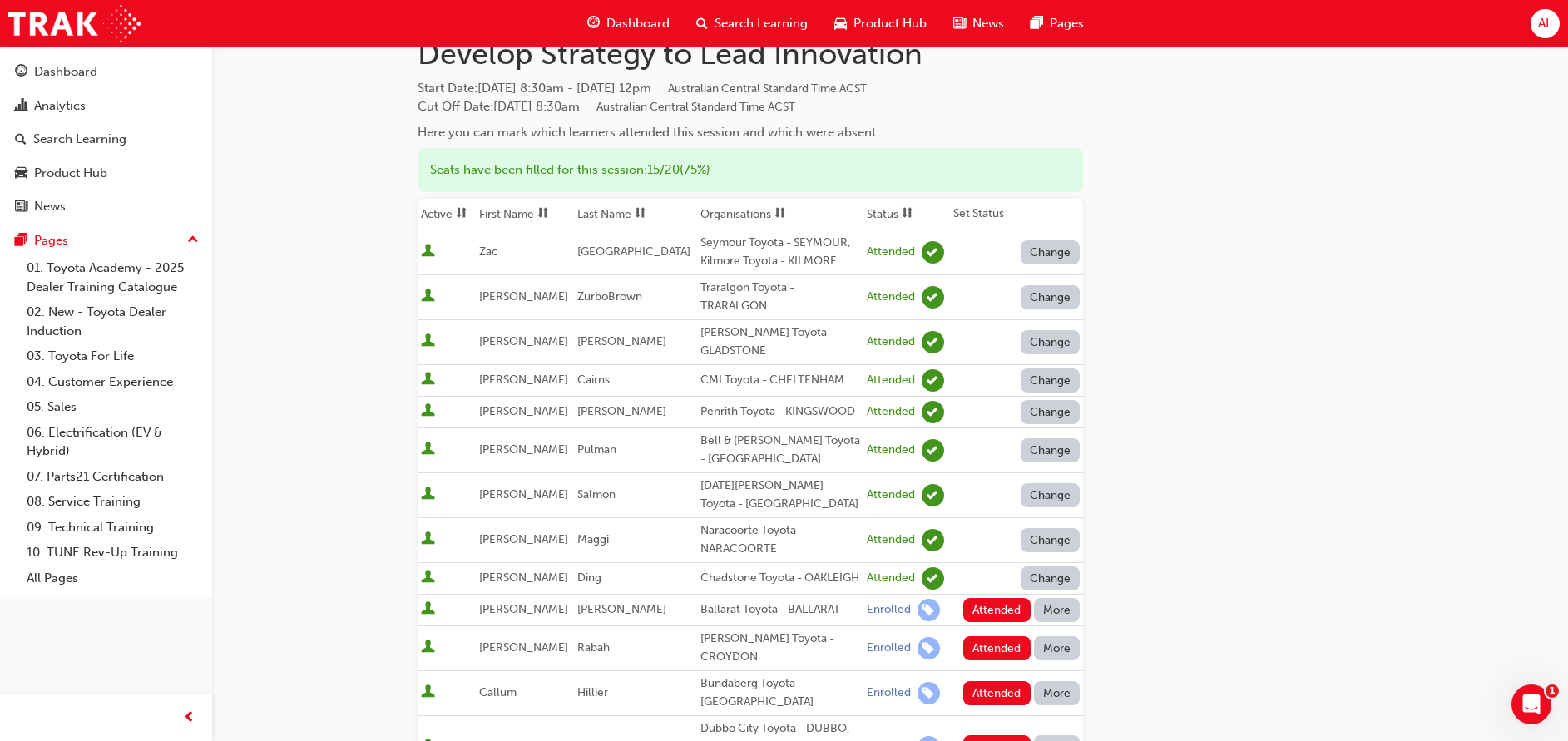
scroll to position [107, 0]
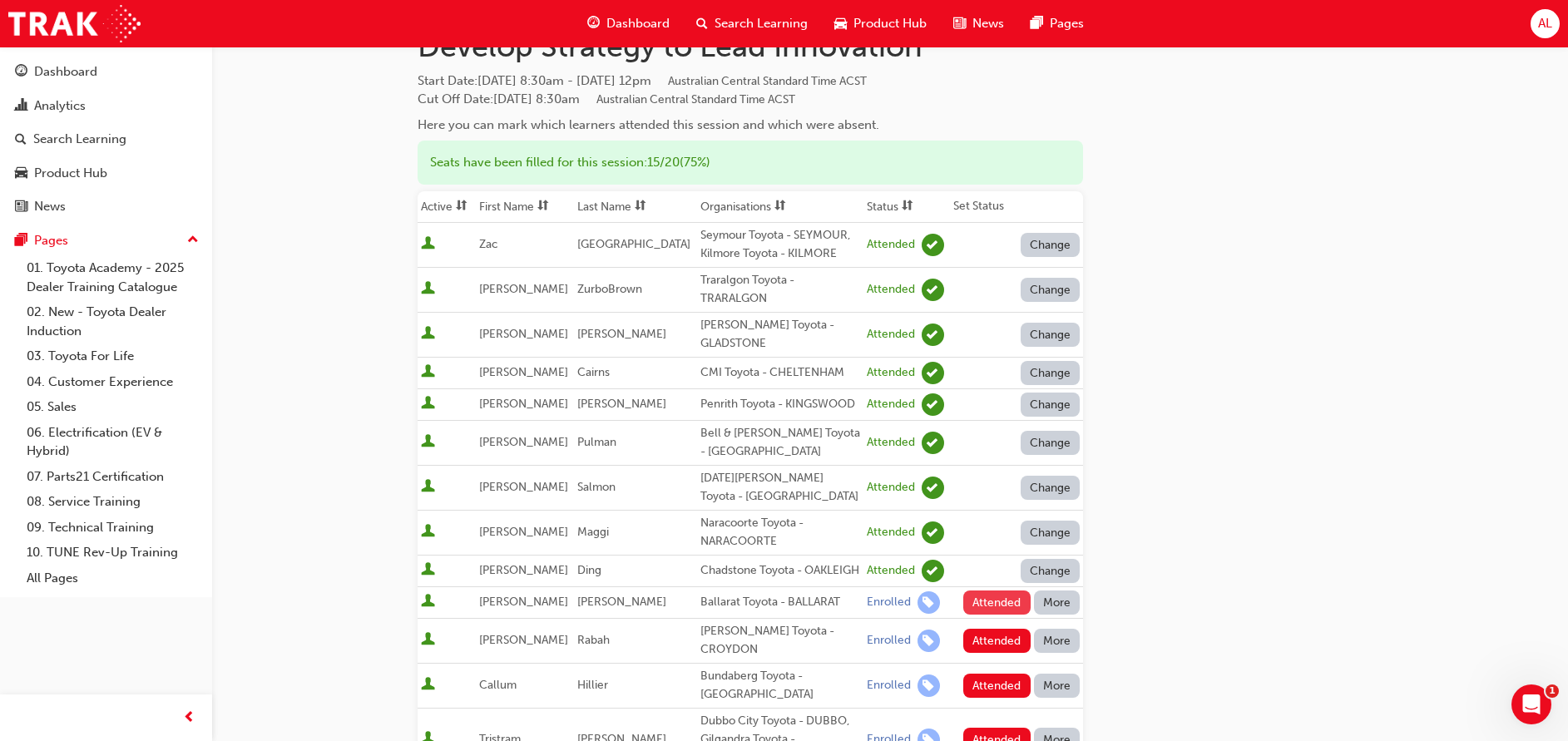
click at [1003, 615] on button "Attended" at bounding box center [997, 602] width 68 height 24
click at [998, 653] on button "Attended" at bounding box center [997, 640] width 68 height 24
click at [996, 697] on button "Attended" at bounding box center [997, 685] width 68 height 24
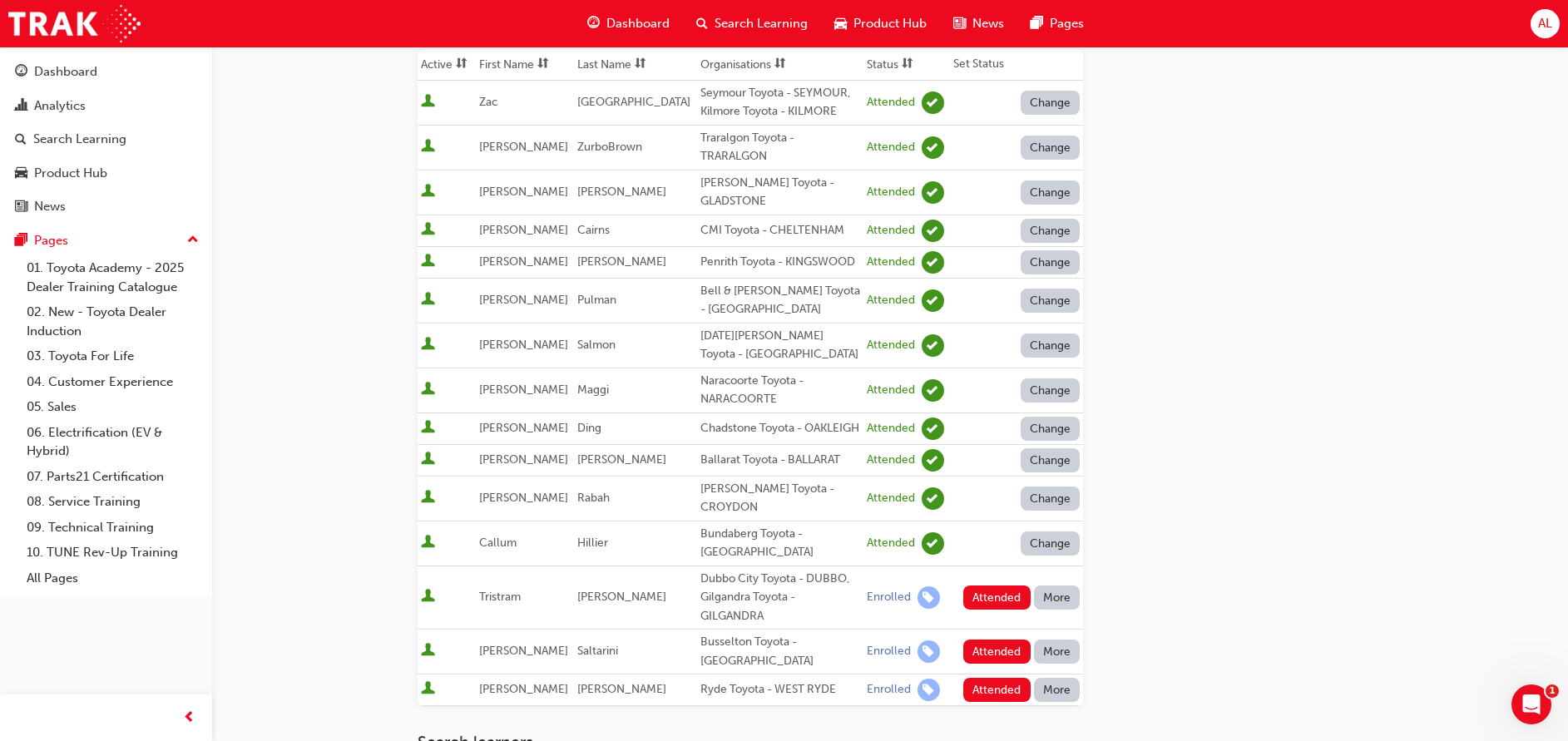
scroll to position [251, 0]
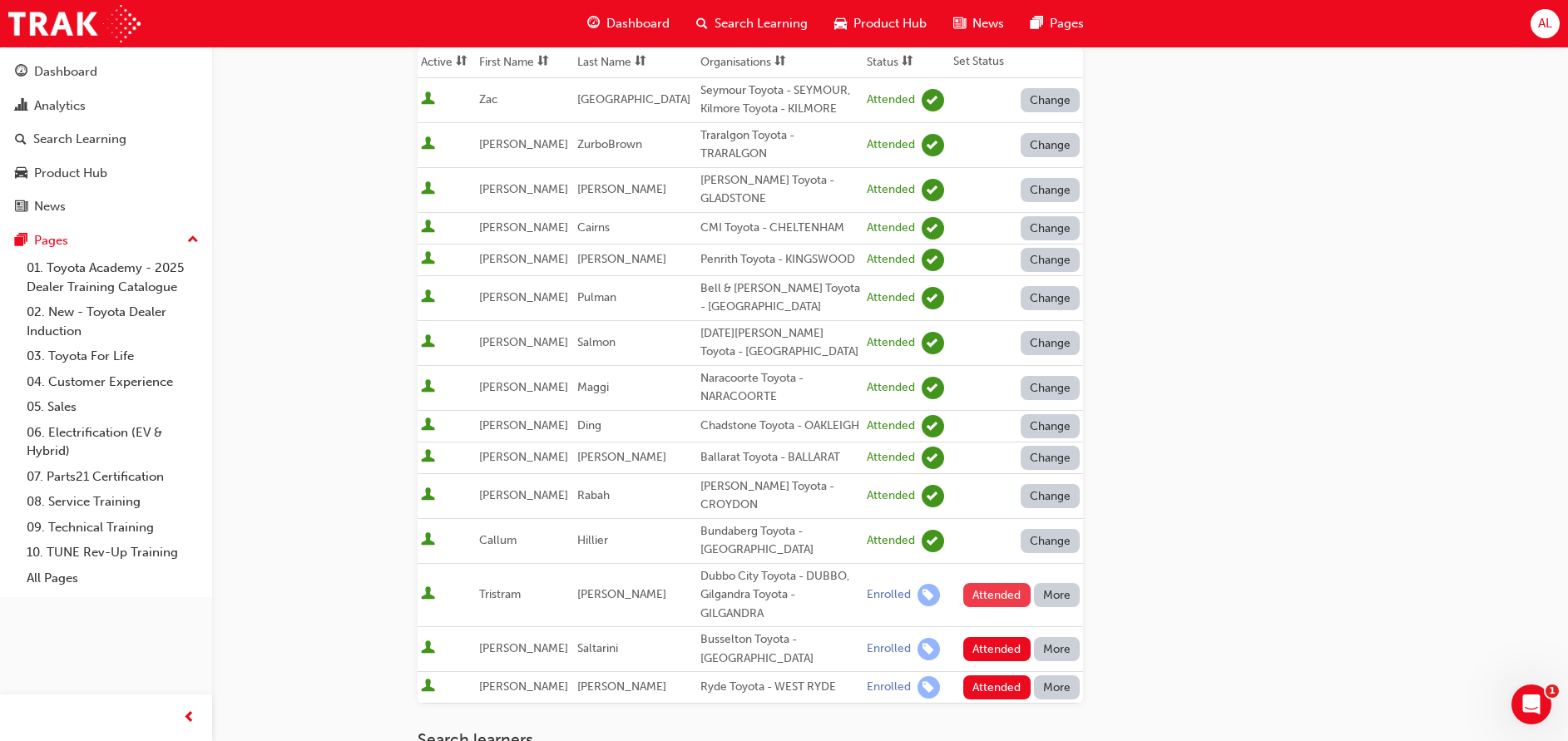
click at [985, 606] on button "Attended" at bounding box center [997, 595] width 68 height 24
click at [992, 659] on button "Attended" at bounding box center [997, 648] width 68 height 24
click at [985, 699] on button "Attended" at bounding box center [997, 687] width 68 height 24
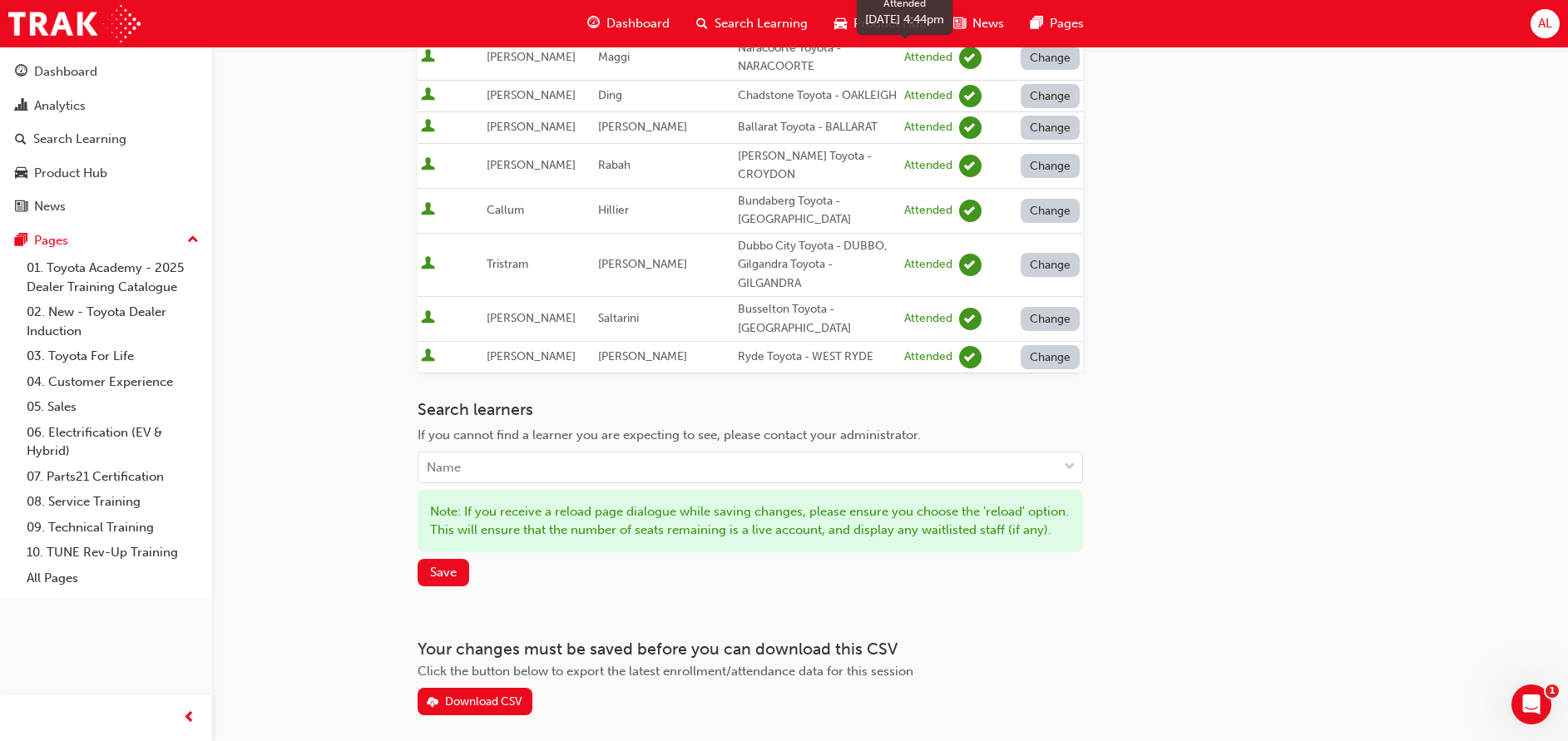
scroll to position [682, 0]
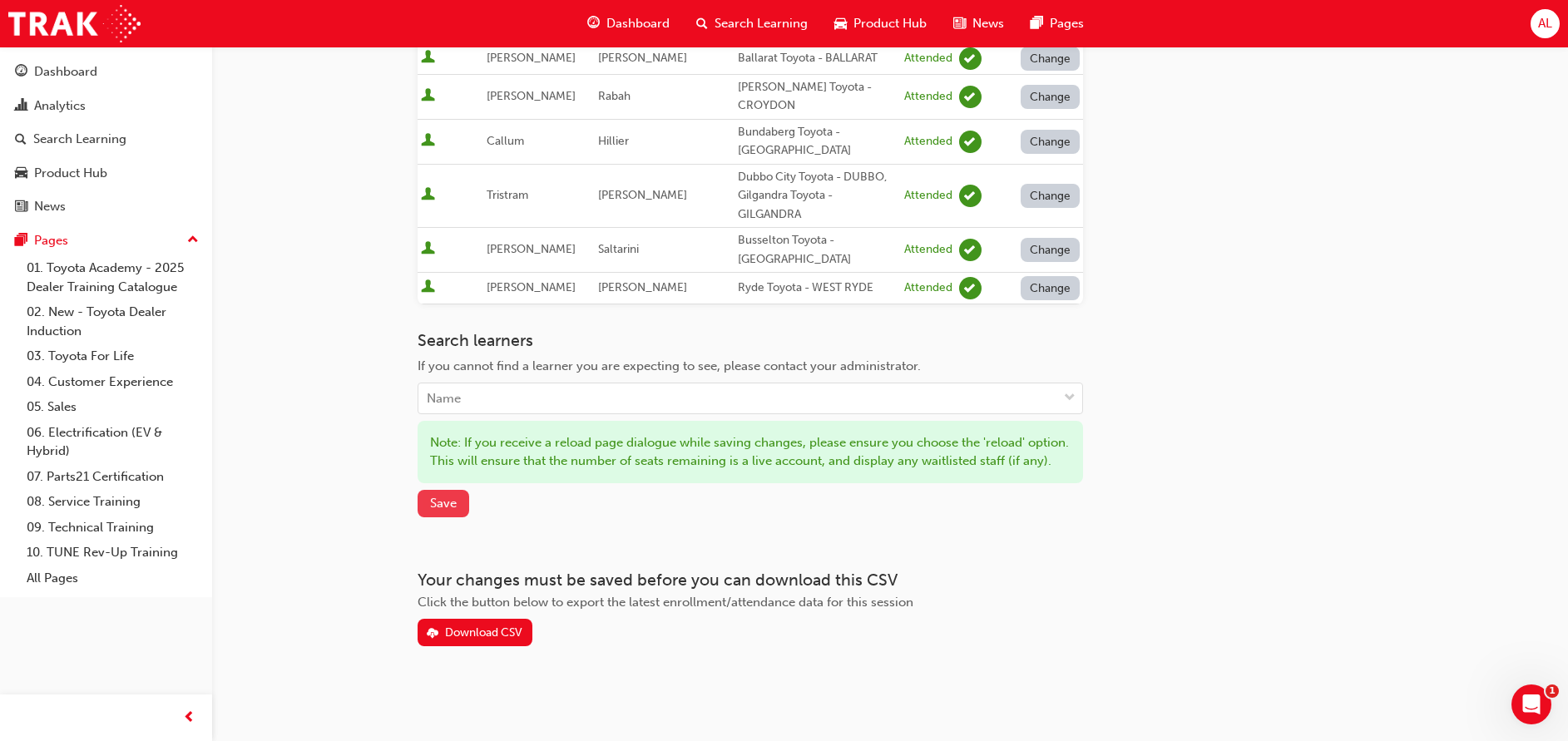
click at [443, 509] on span "Save" at bounding box center [443, 503] width 27 height 15
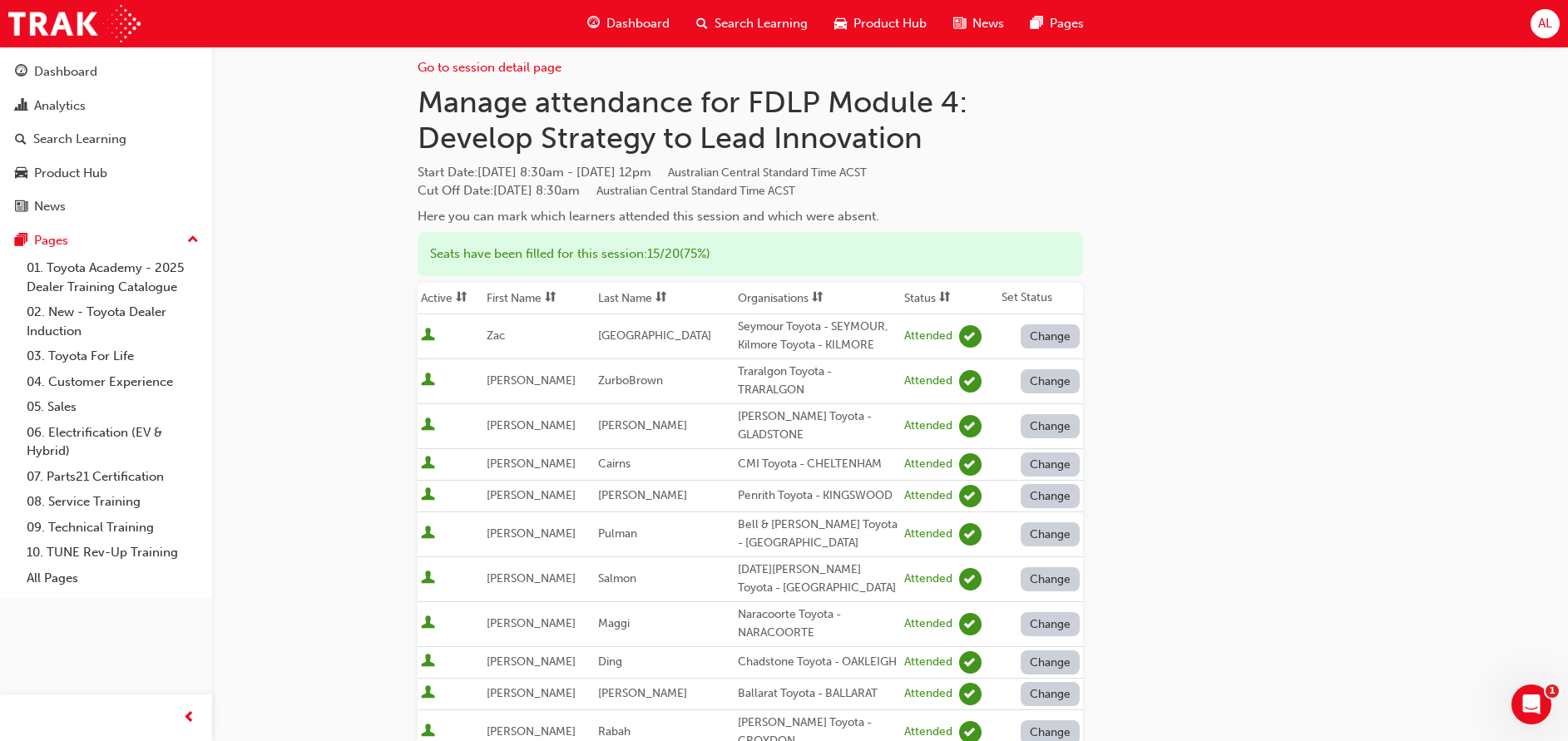
scroll to position [0, 0]
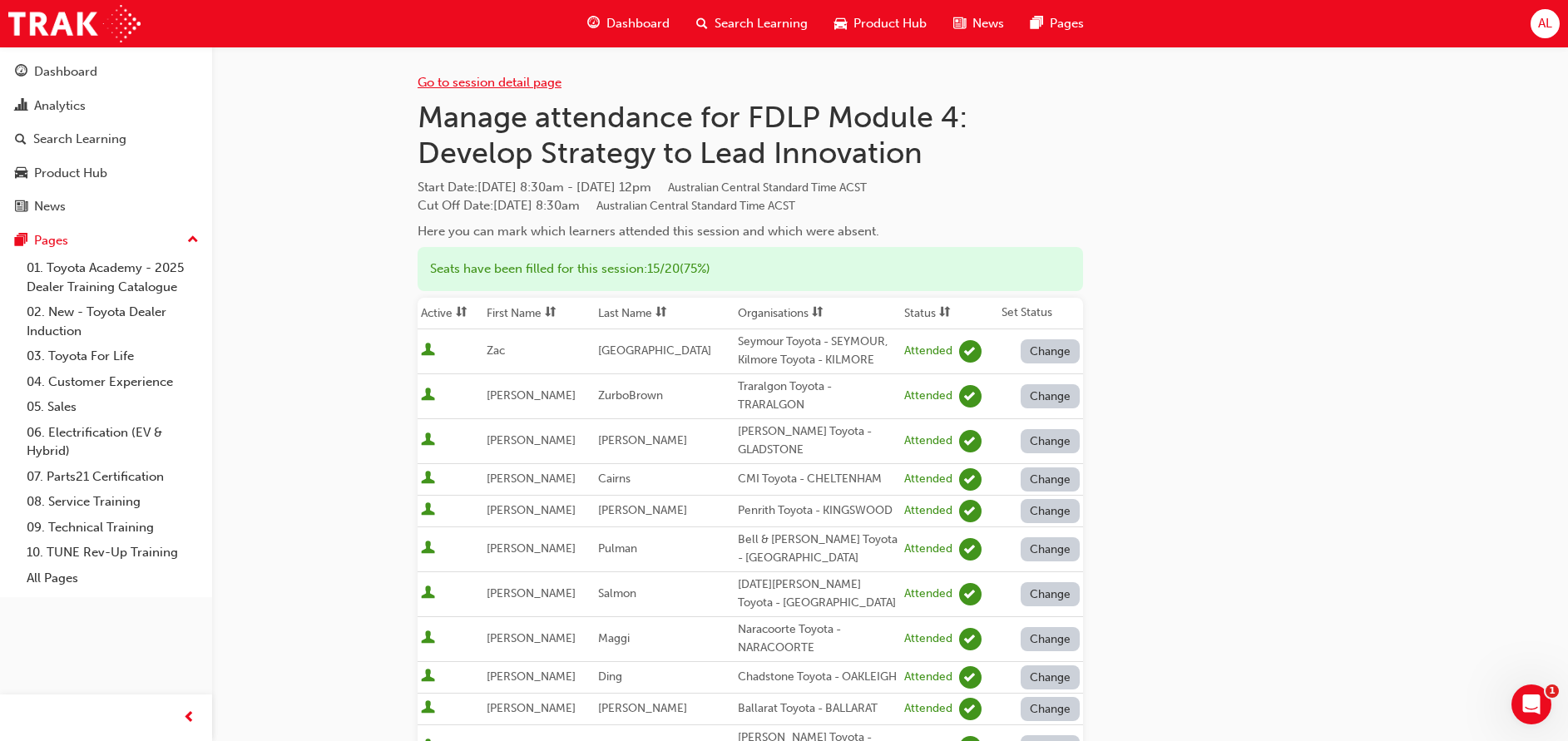
click at [521, 89] on link "Go to session detail page" at bounding box center [489, 82] width 144 height 15
